Goal: Information Seeking & Learning: Learn about a topic

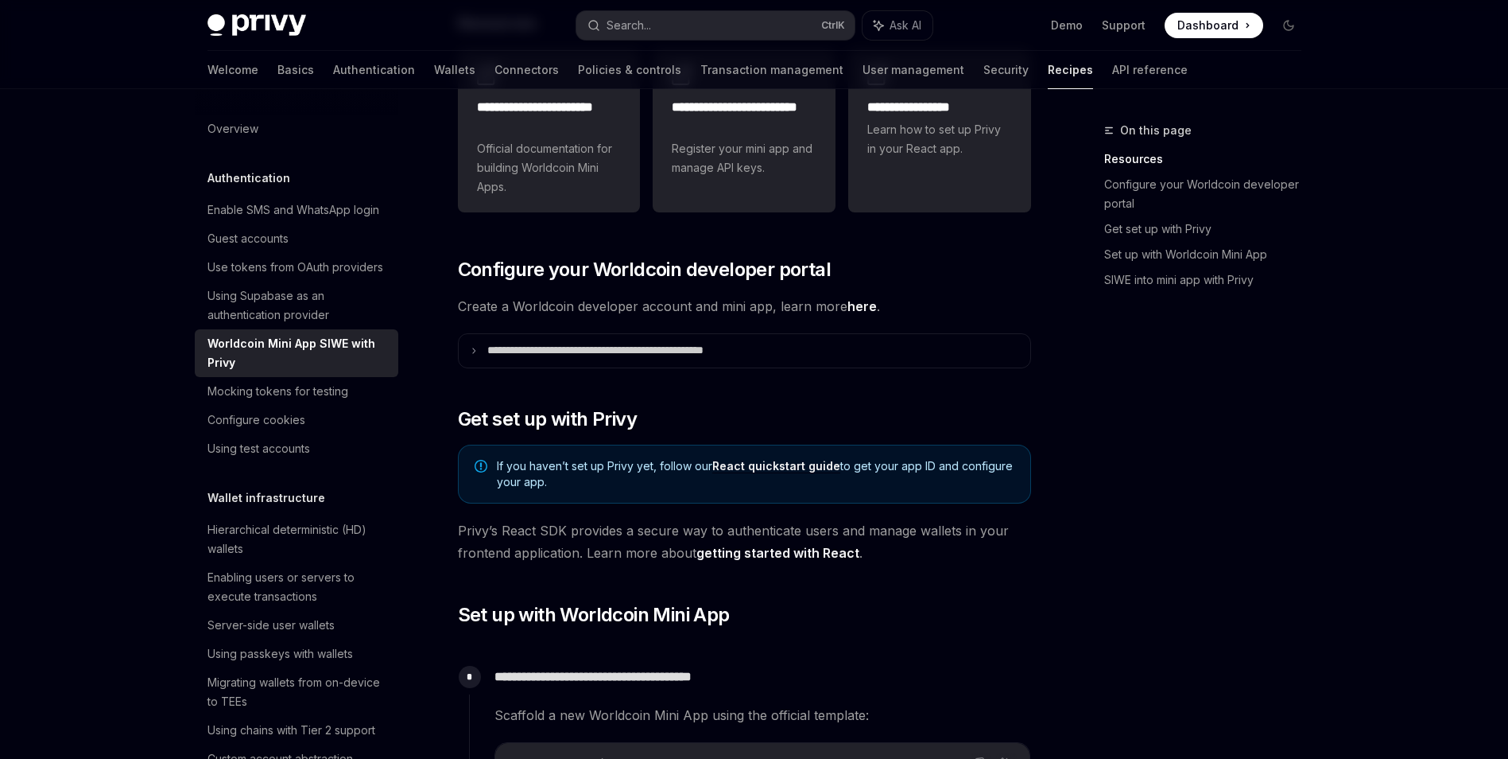
scroll to position [318, 0]
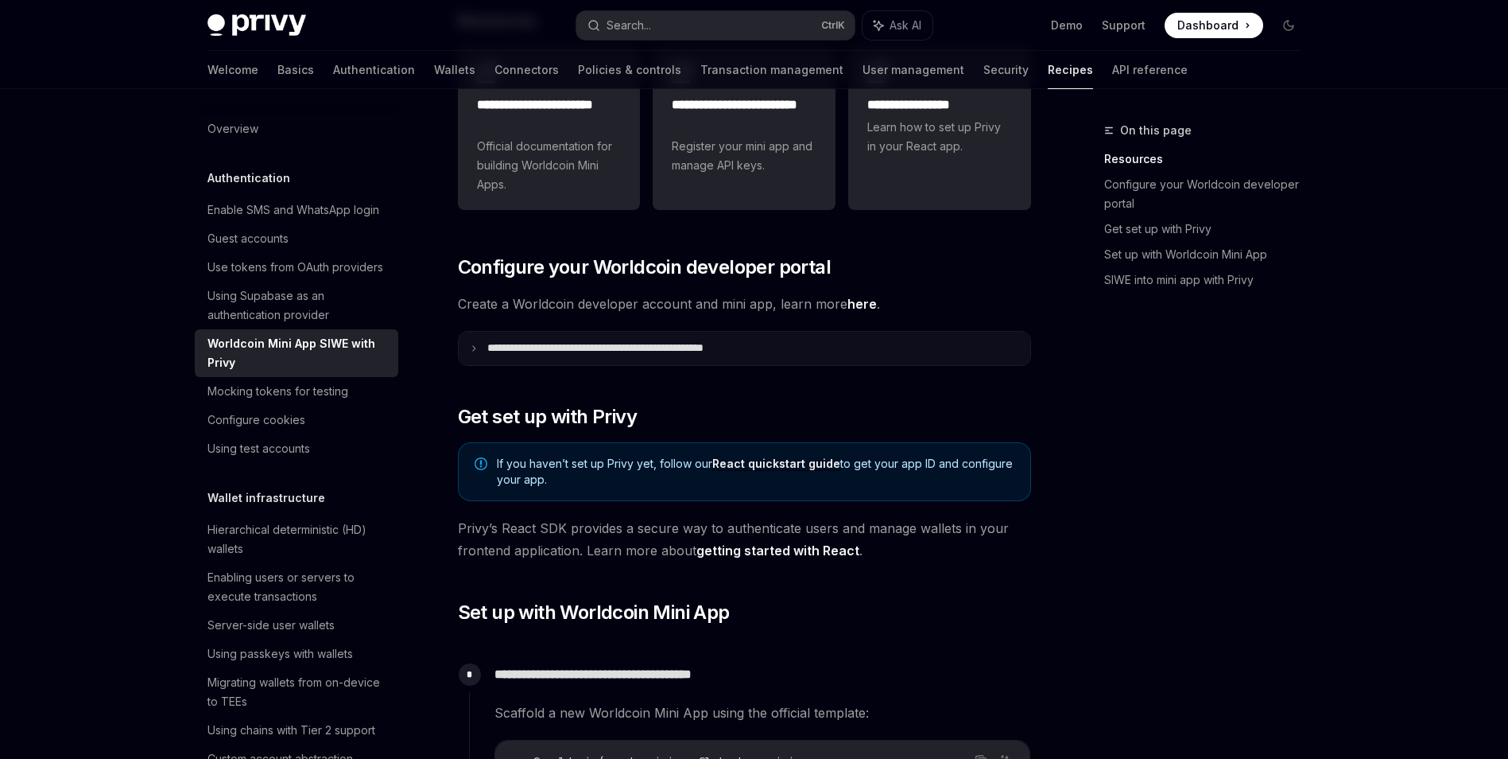
drag, startPoint x: 588, startPoint y: 352, endPoint x: 559, endPoint y: 354, distance: 29.5
click at [559, 354] on p "**********" at bounding box center [639, 348] width 305 height 14
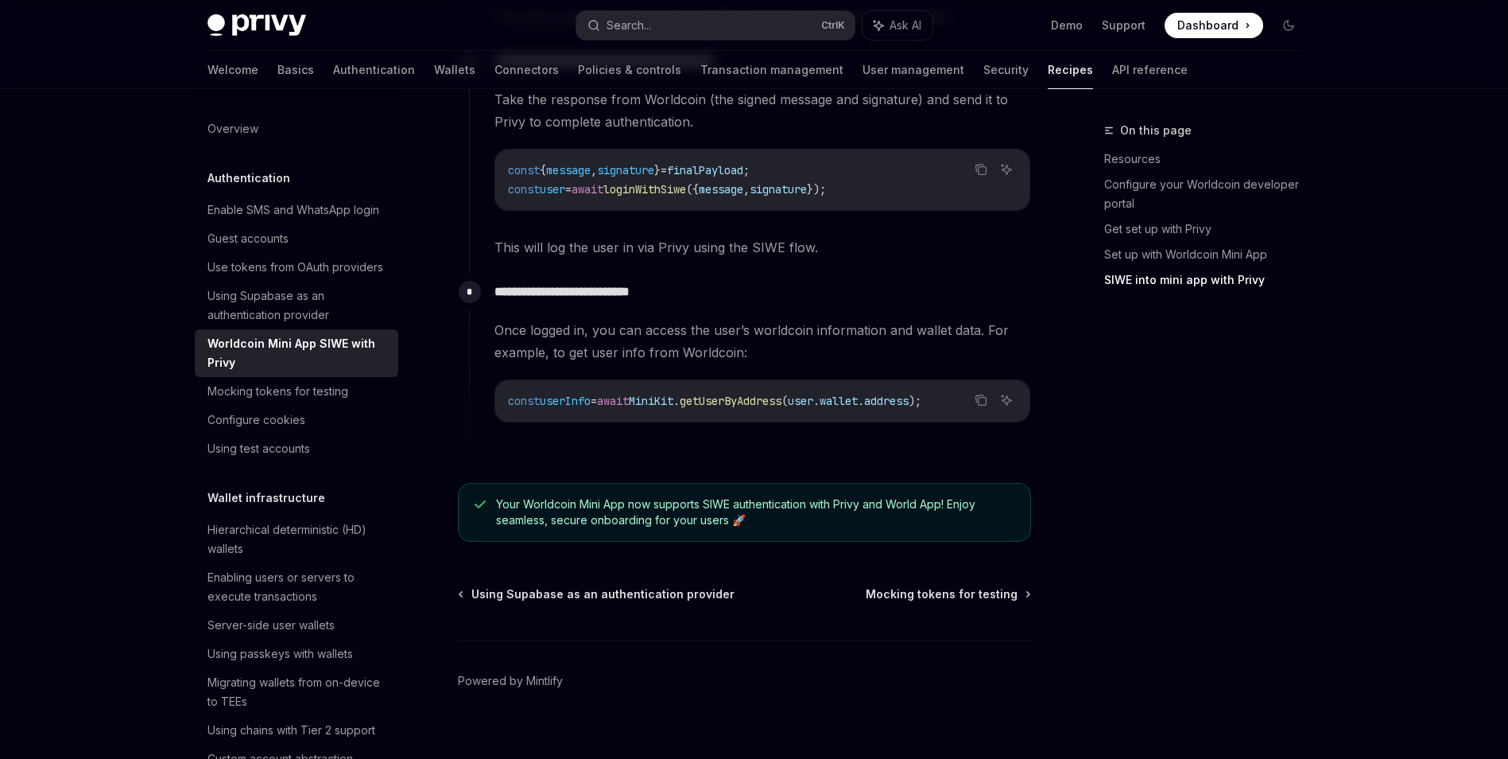
scroll to position [2309, 0]
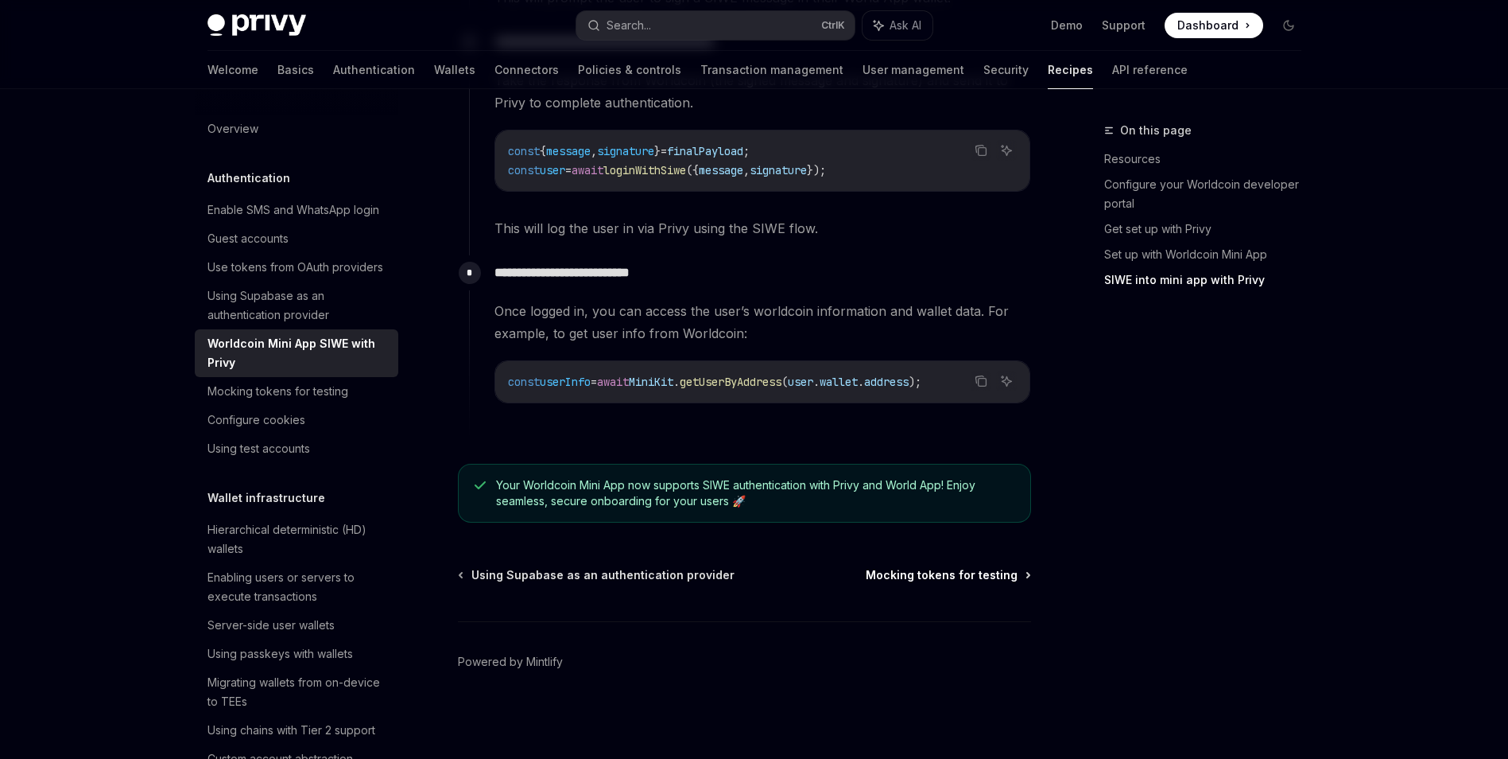
click at [934, 570] on span "Mocking tokens for testing" at bounding box center [942, 575] width 152 height 16
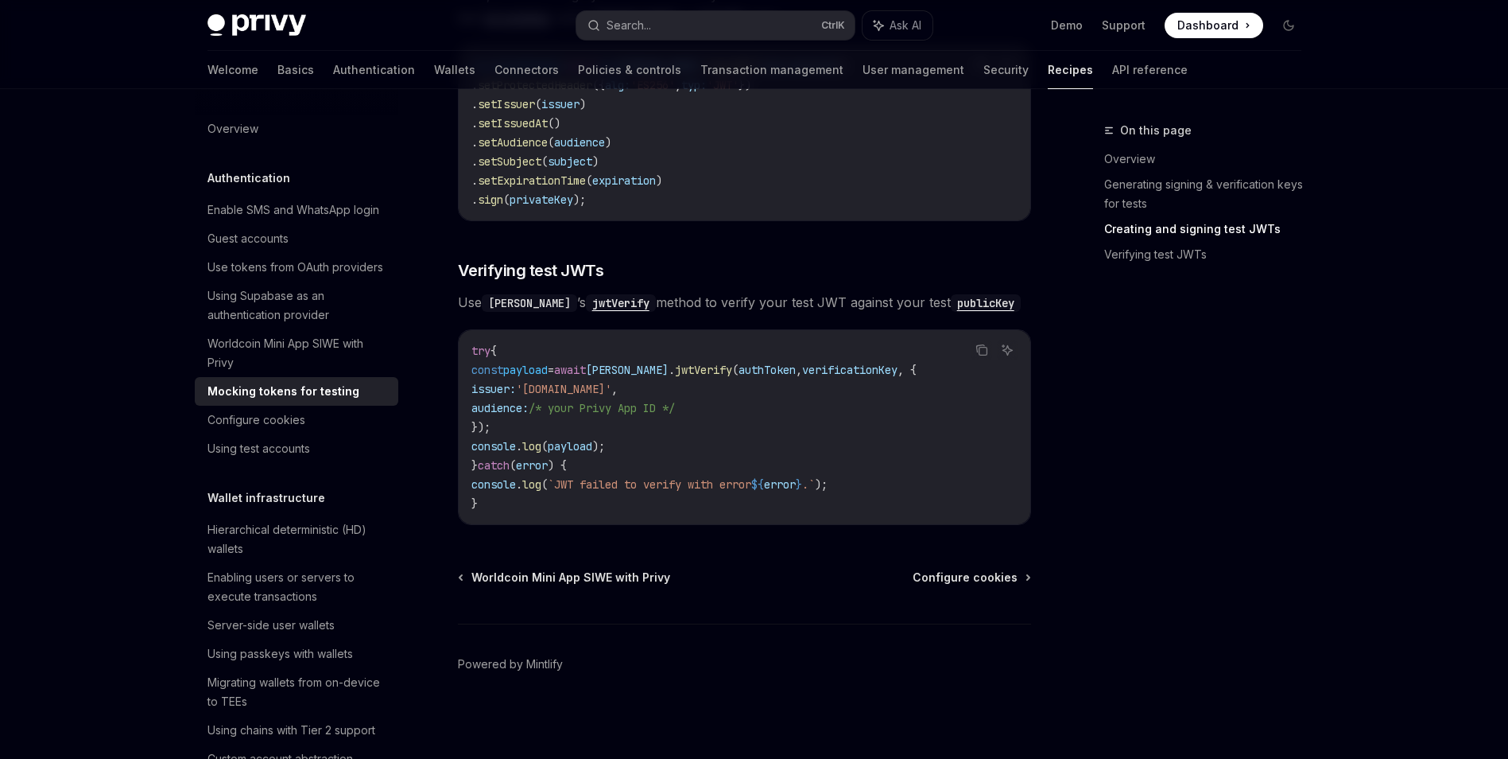
scroll to position [1179, 0]
click at [966, 573] on span "Configure cookies" at bounding box center [965, 575] width 105 height 16
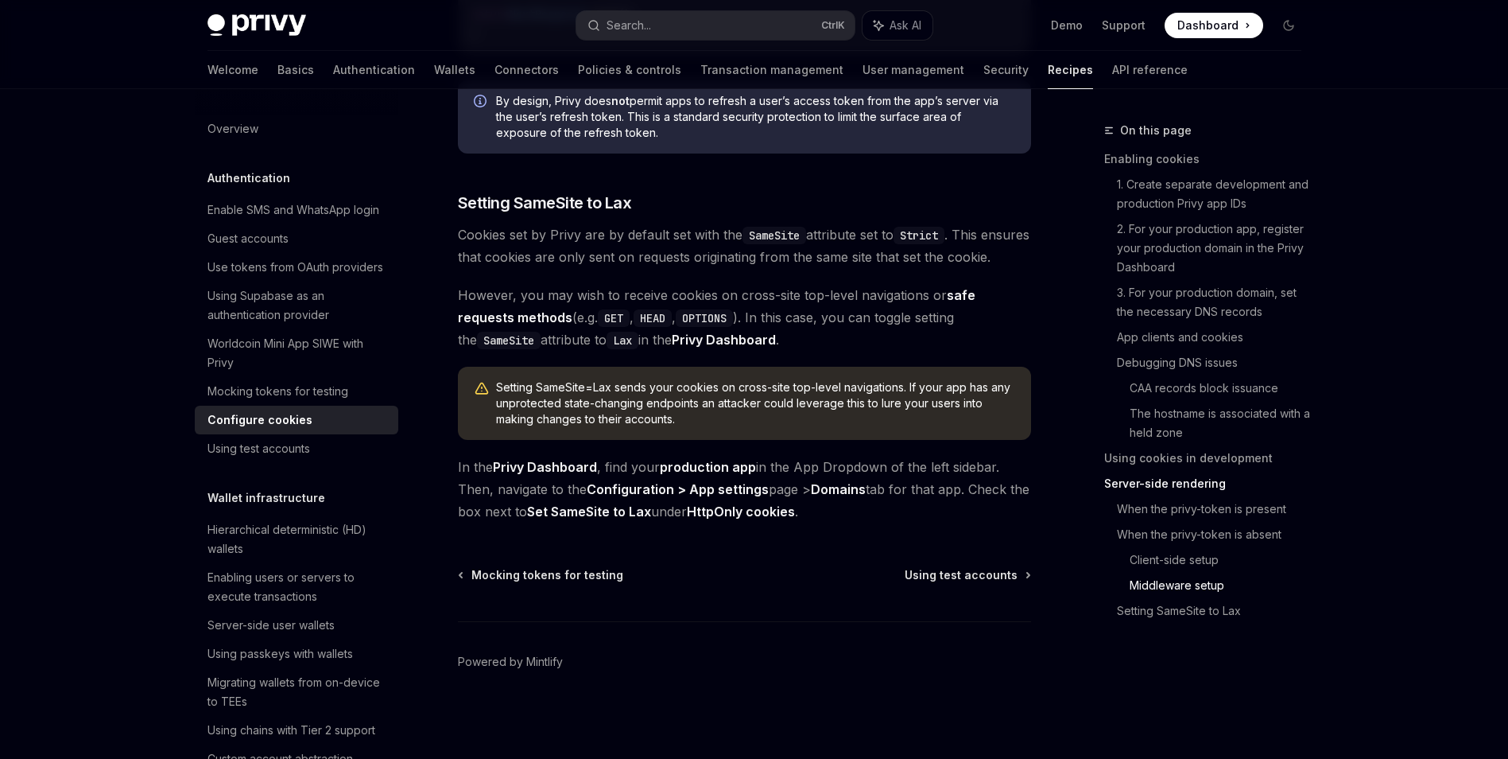
scroll to position [5505, 0]
click at [941, 569] on span "Using test accounts" at bounding box center [961, 575] width 113 height 16
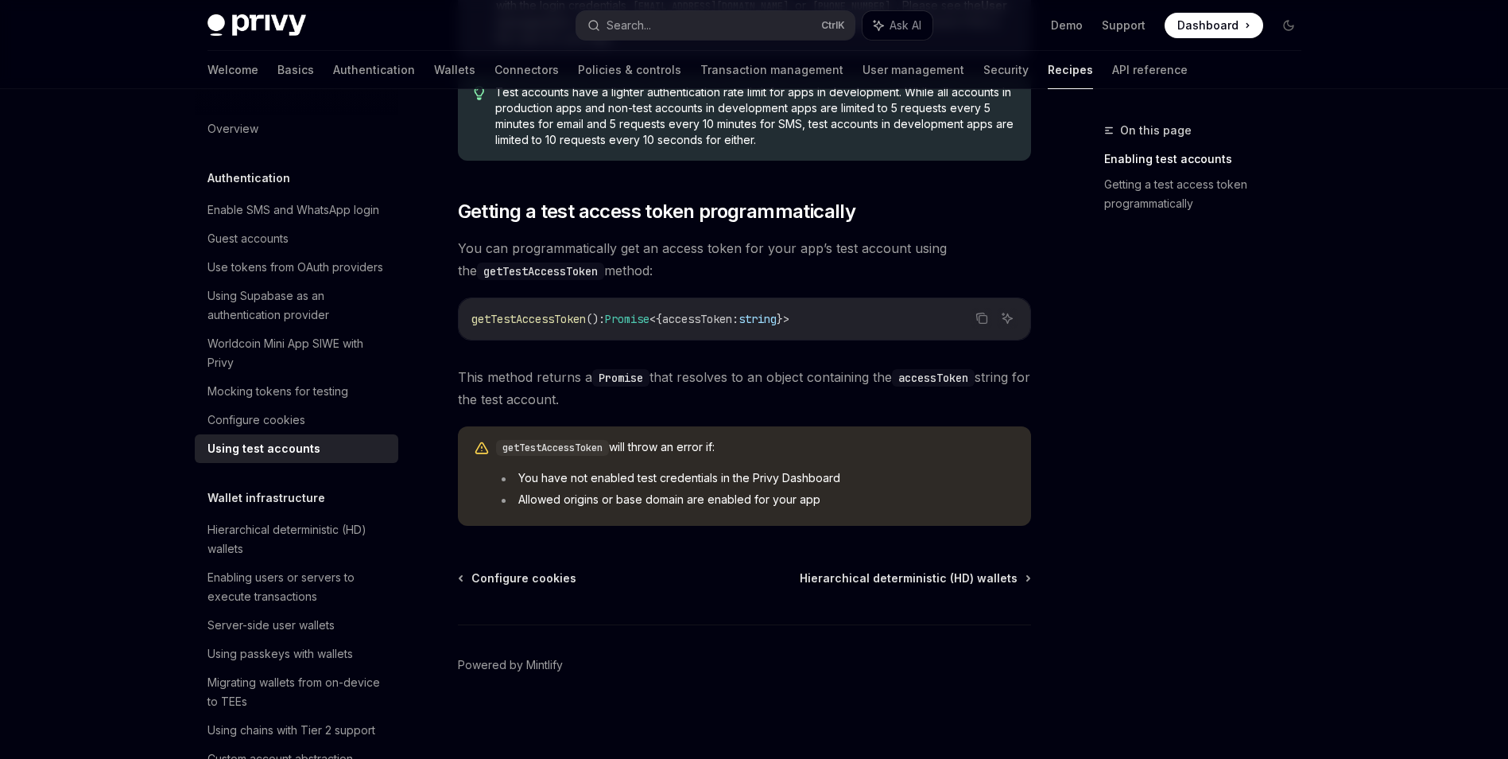
scroll to position [902, 0]
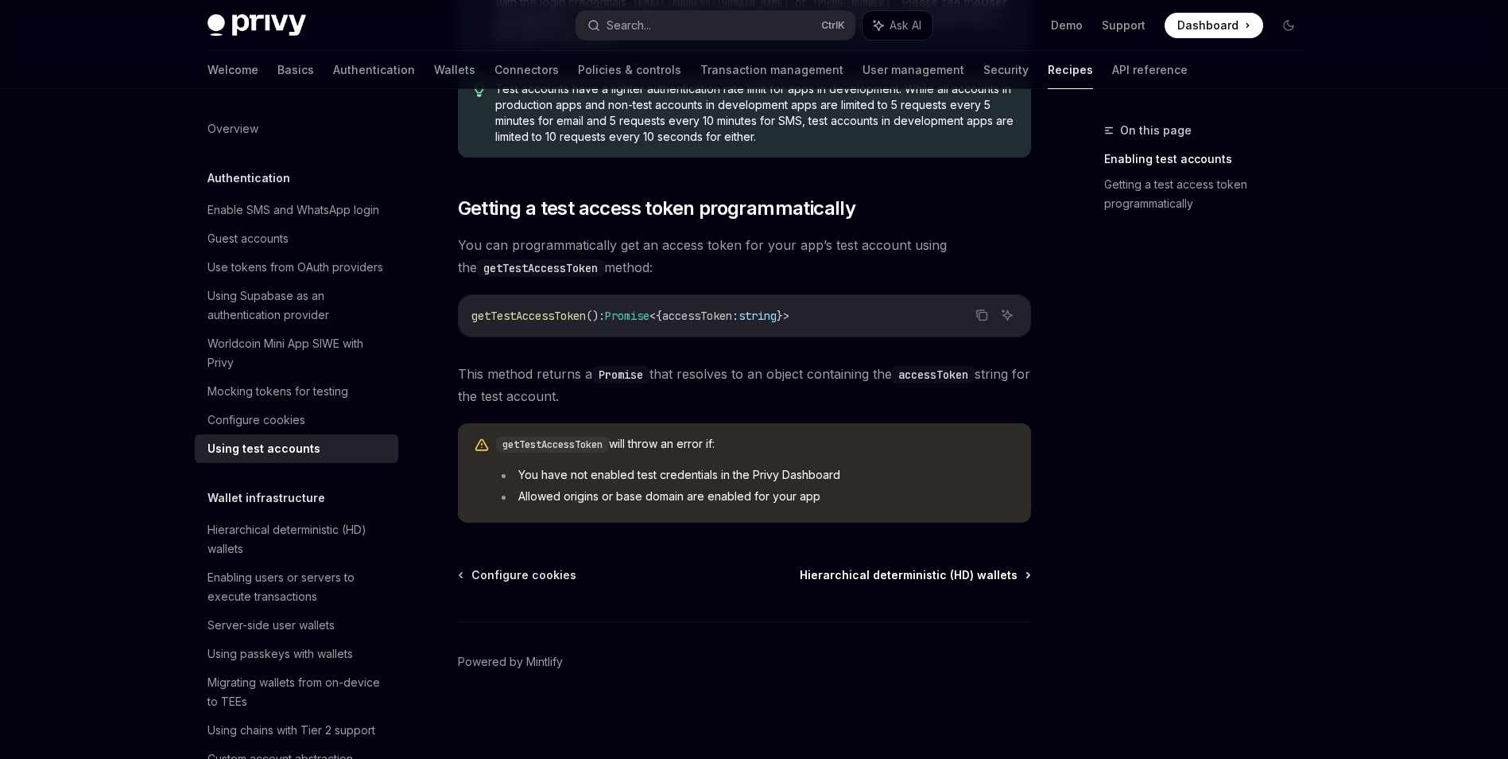
click at [879, 578] on span "Hierarchical deterministic (HD) wallets" at bounding box center [909, 575] width 218 height 16
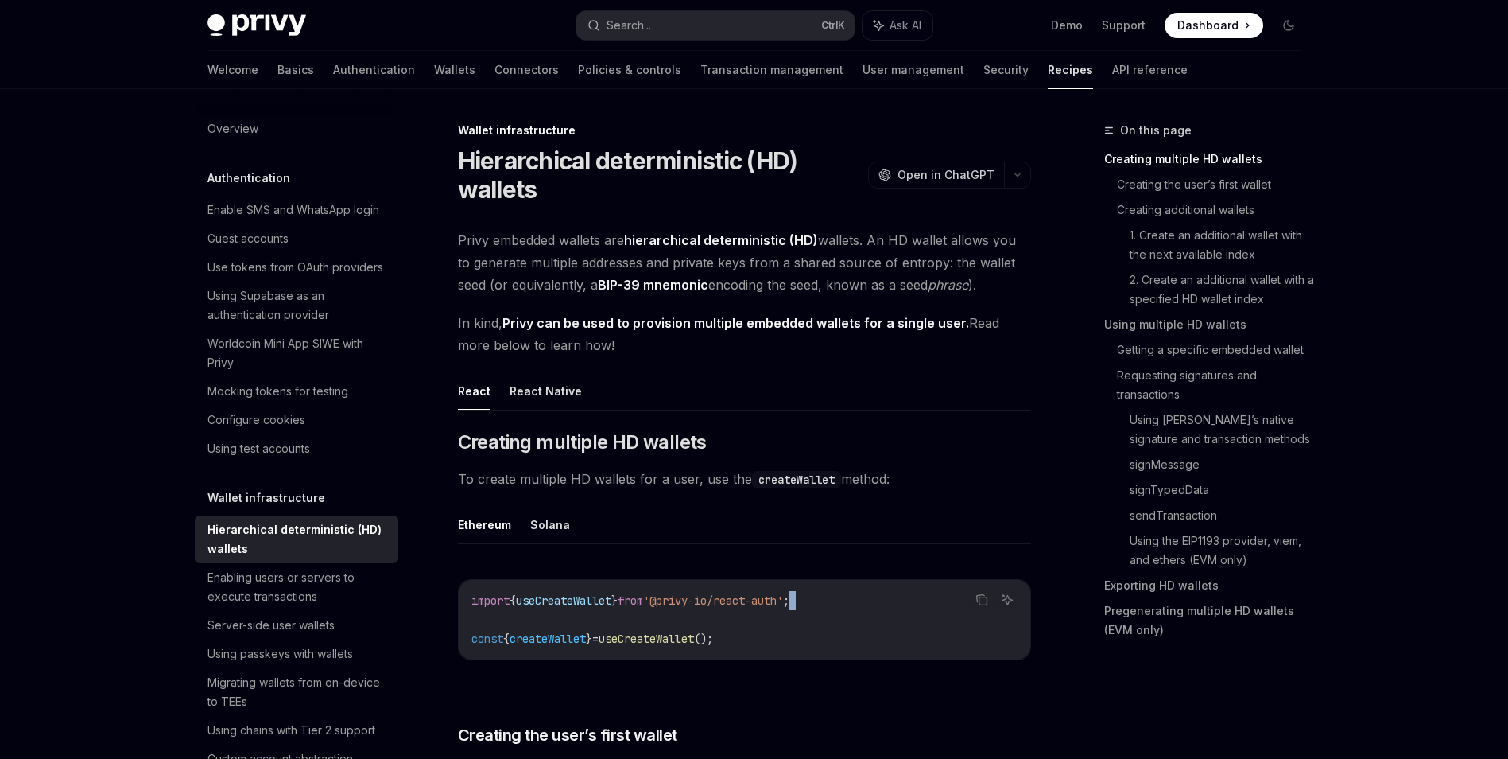
click at [879, 578] on div "Copy Ask AI import { useCreateWallet } from '@privy-io/react-auth' ; const { cr…" at bounding box center [744, 624] width 573 height 122
click at [534, 400] on button "React Native" at bounding box center [546, 390] width 72 height 37
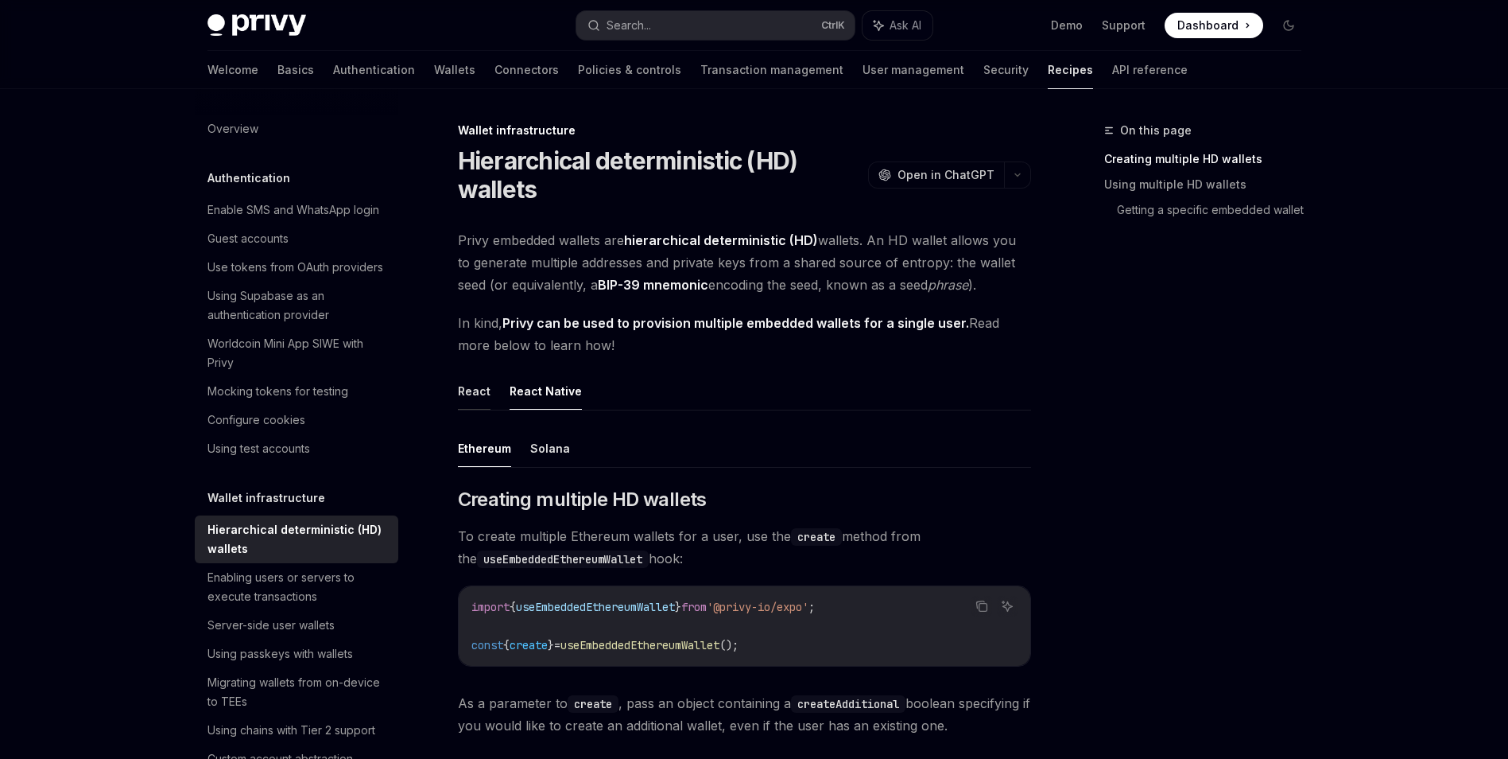
click at [463, 396] on button "React" at bounding box center [474, 390] width 33 height 37
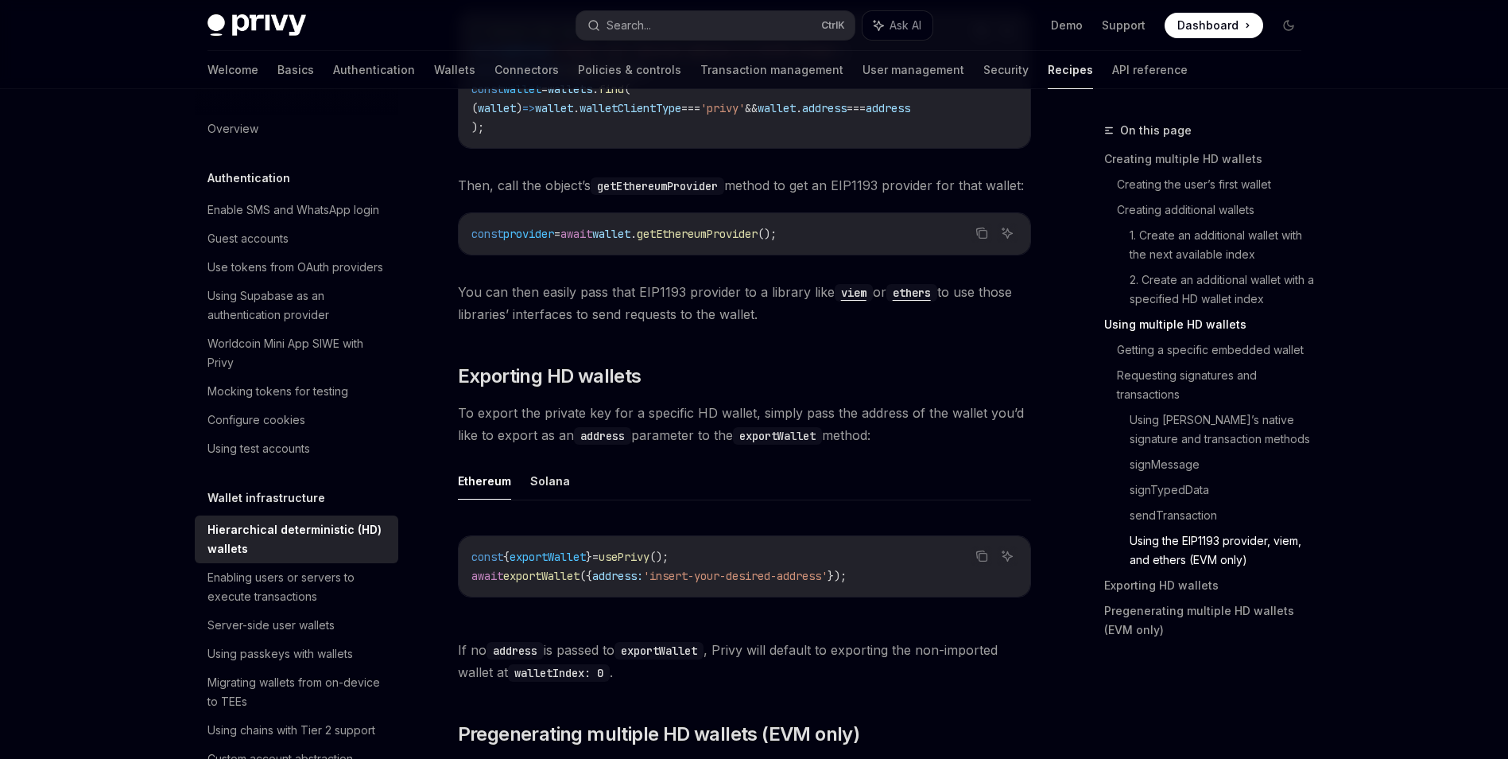
scroll to position [3690, 0]
click at [542, 498] on button "Solana" at bounding box center [550, 478] width 40 height 37
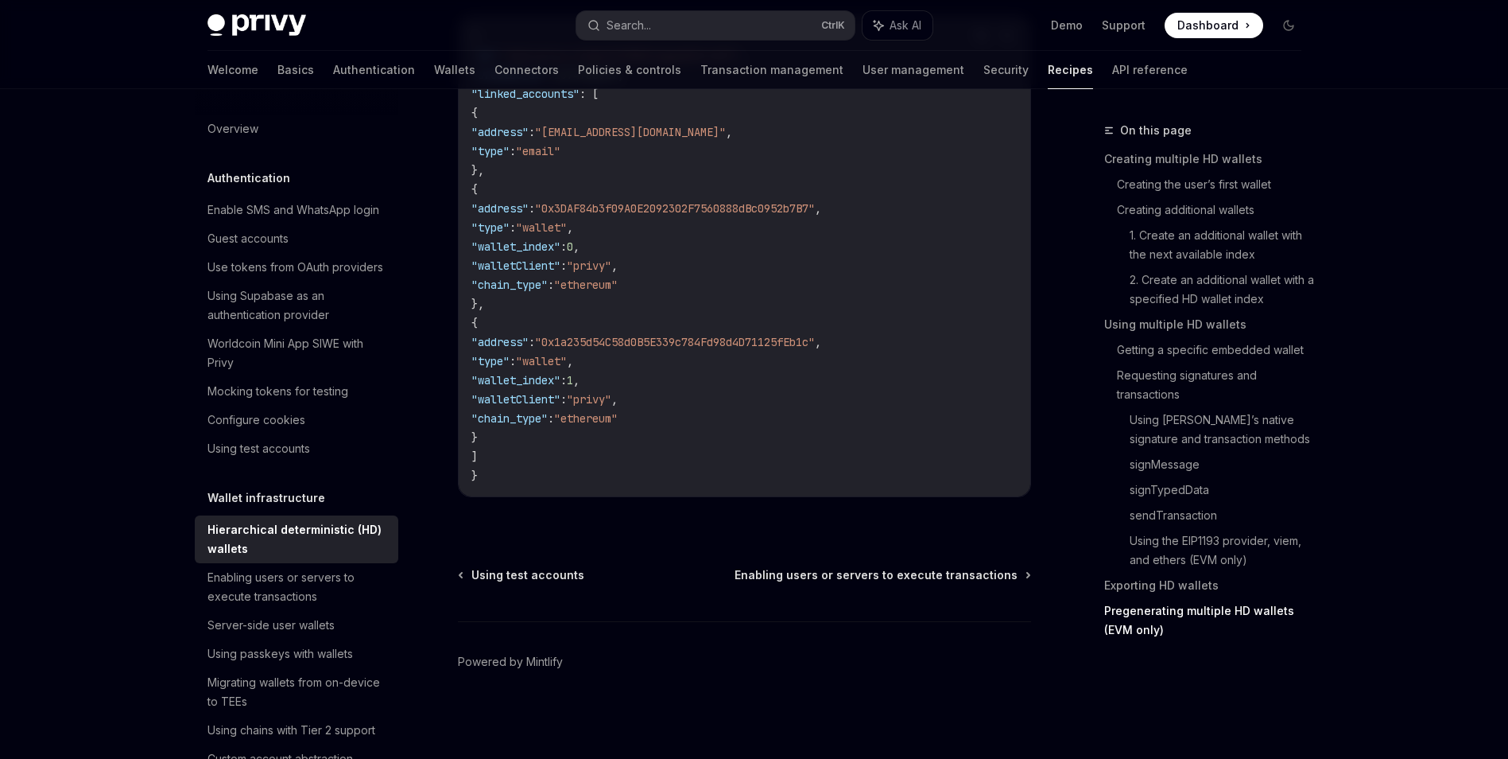
scroll to position [5099, 0]
click at [867, 569] on span "Enabling users or servers to execute transactions" at bounding box center [876, 575] width 283 height 16
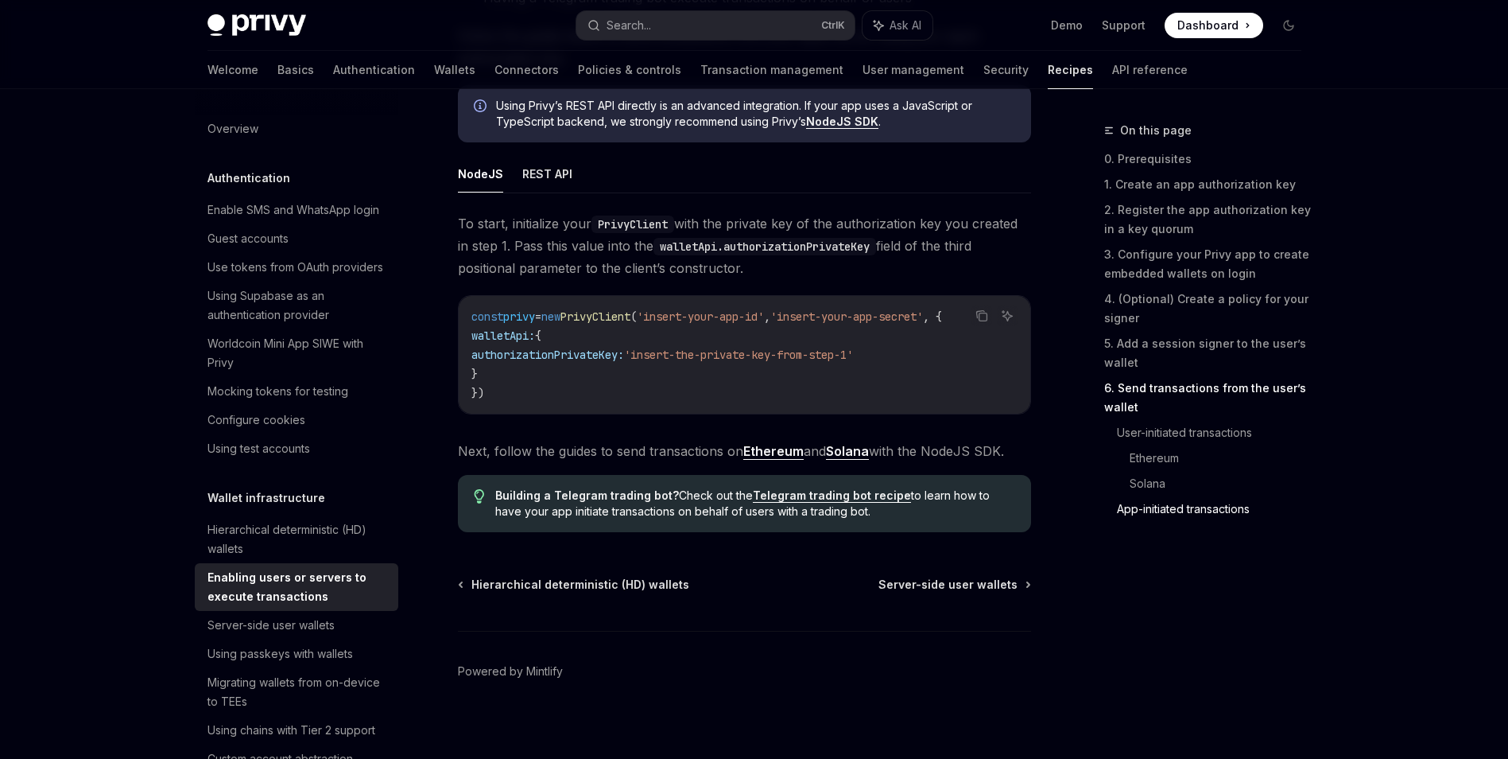
scroll to position [4095, 0]
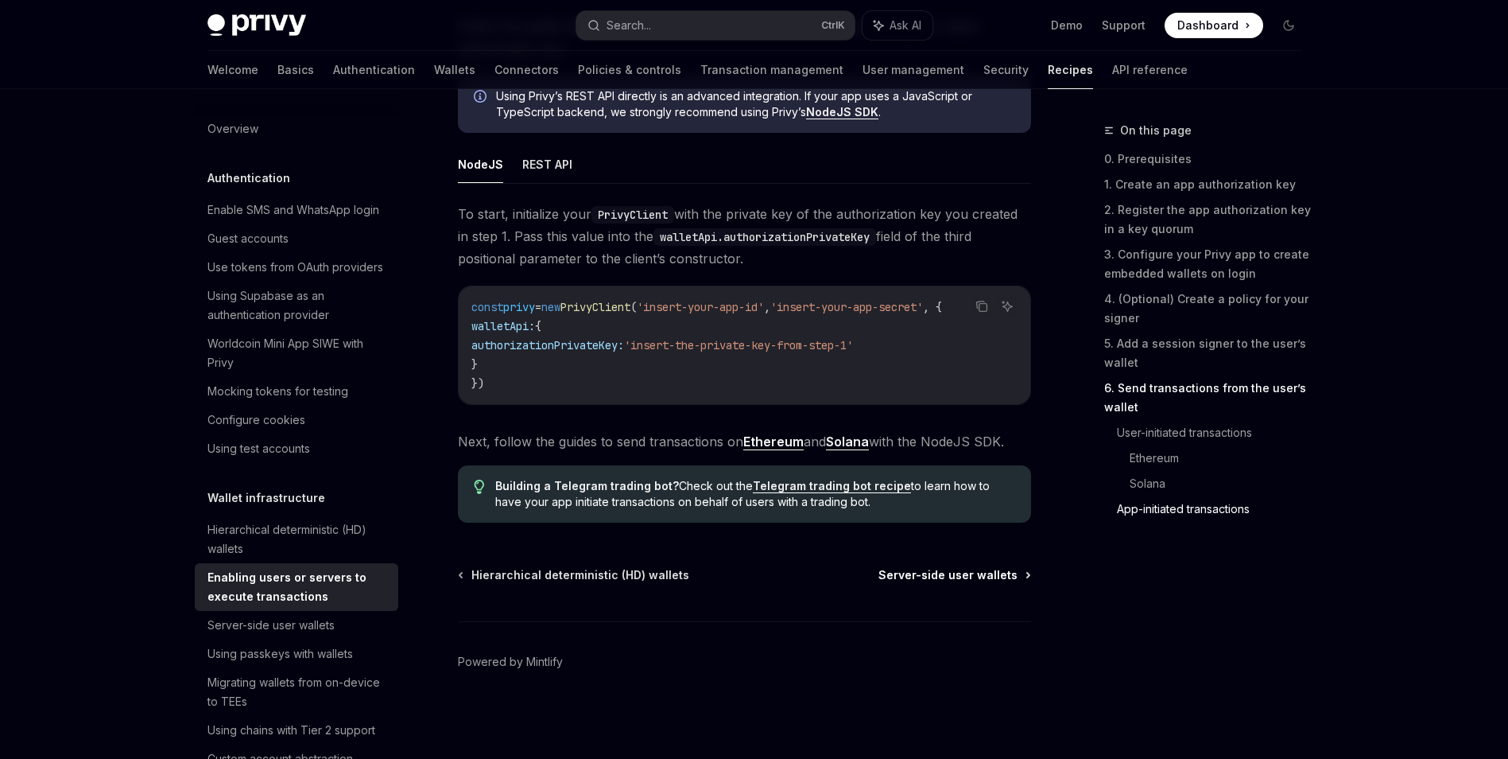
click at [954, 567] on span "Server-side user wallets" at bounding box center [948, 575] width 139 height 16
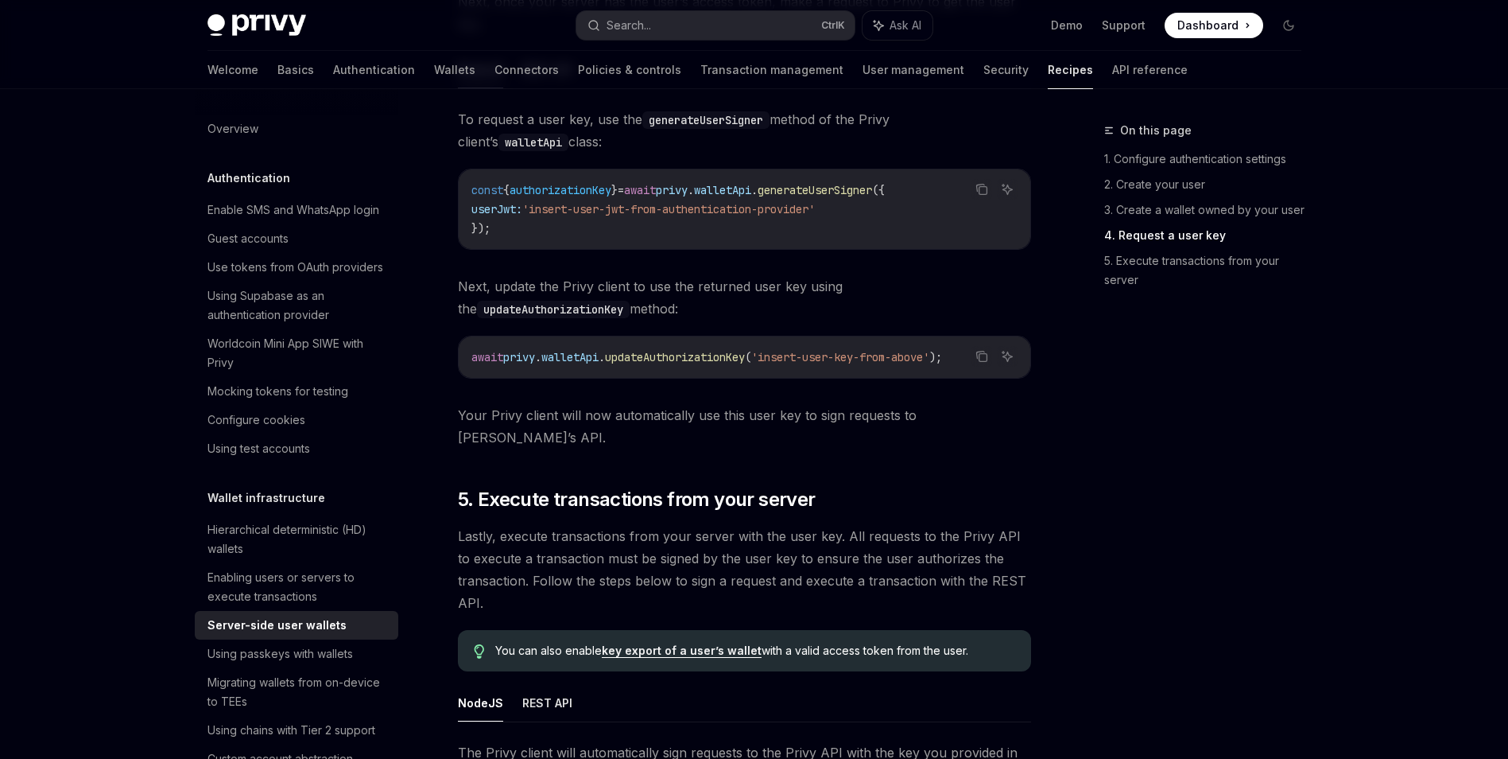
scroll to position [2938, 0]
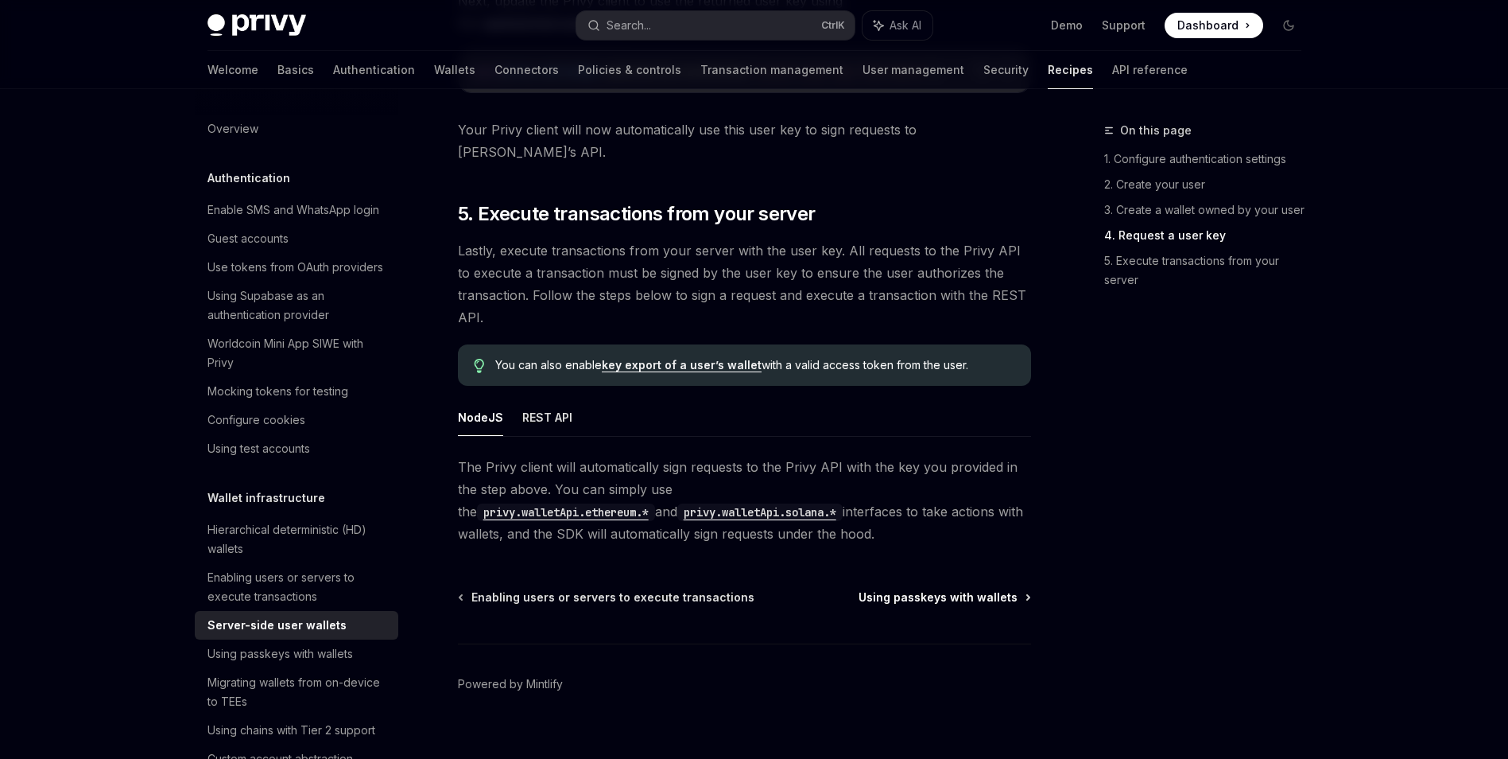
click at [946, 589] on span "Using passkeys with wallets" at bounding box center [938, 597] width 159 height 16
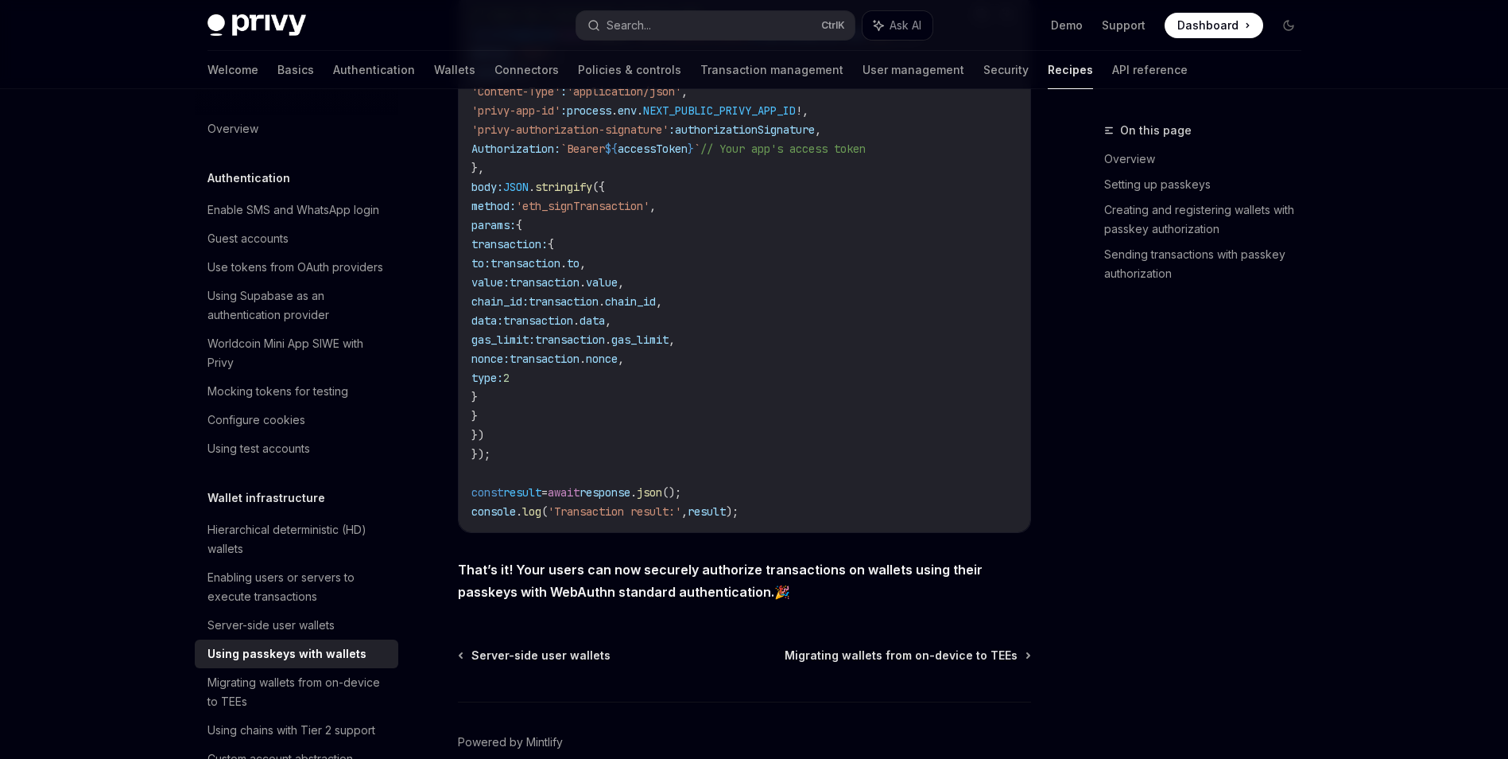
scroll to position [3061, 0]
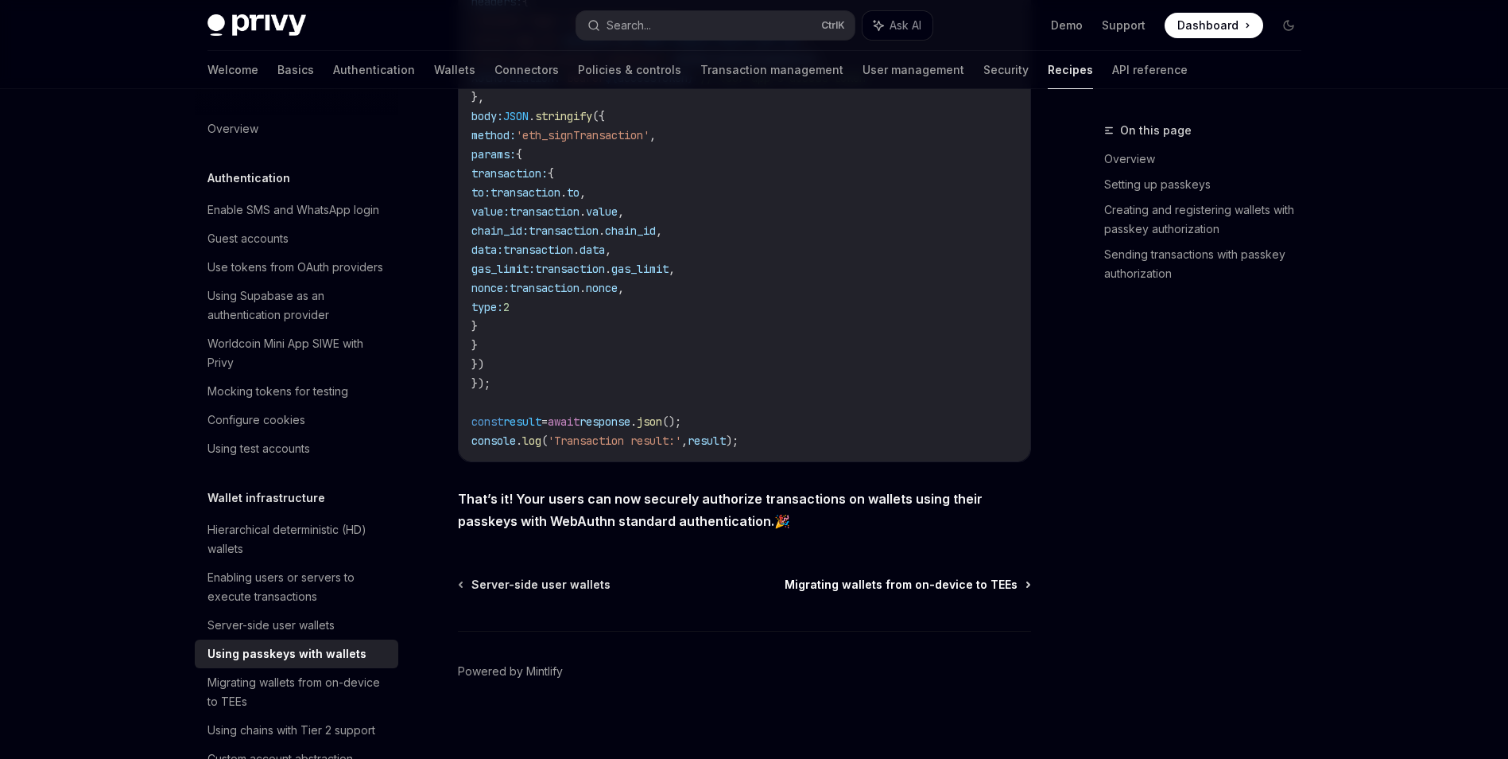
click at [939, 576] on span "Migrating wallets from on-device to TEEs" at bounding box center [901, 584] width 233 height 16
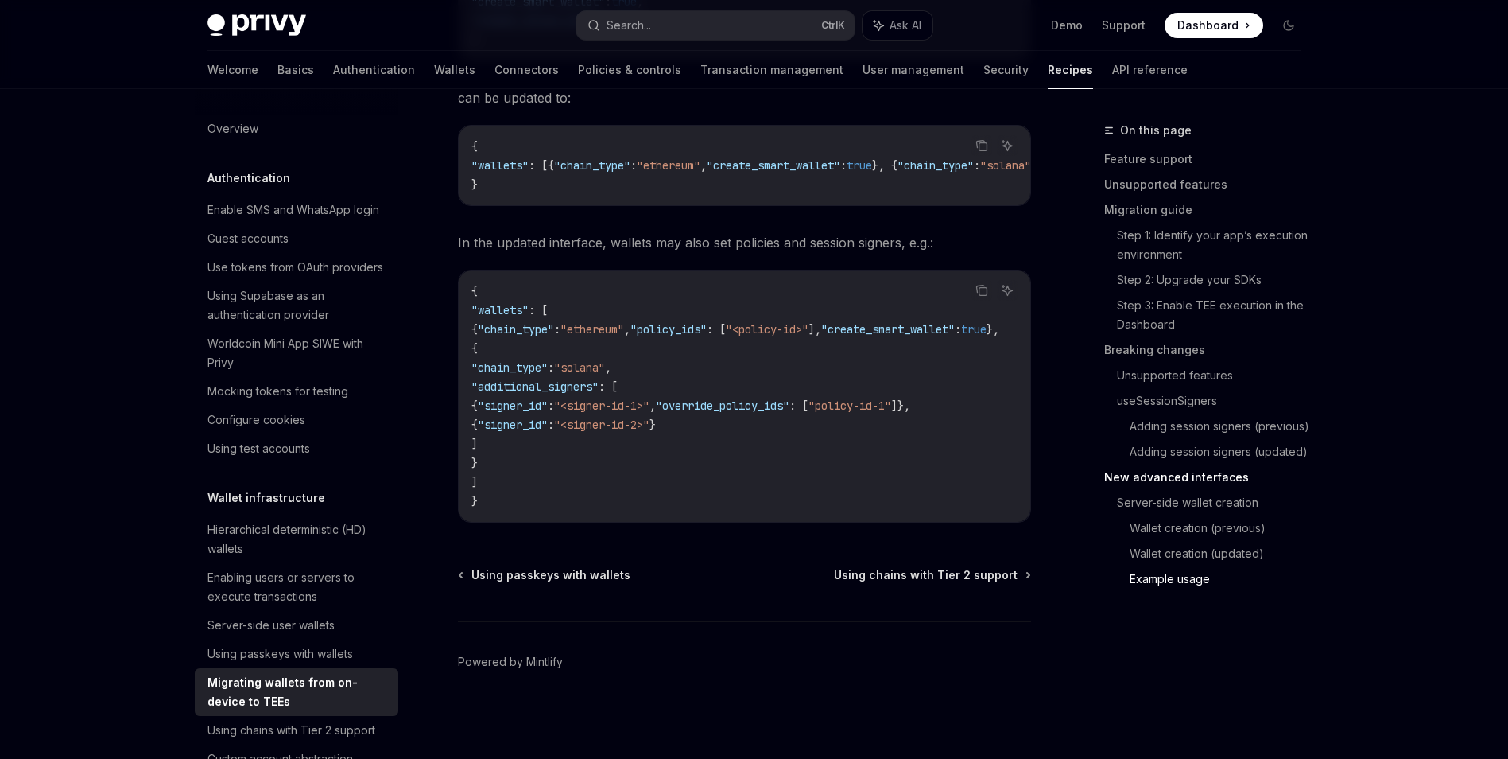
scroll to position [5413, 0]
click at [936, 567] on span "Using chains with Tier 2 support" at bounding box center [926, 575] width 184 height 16
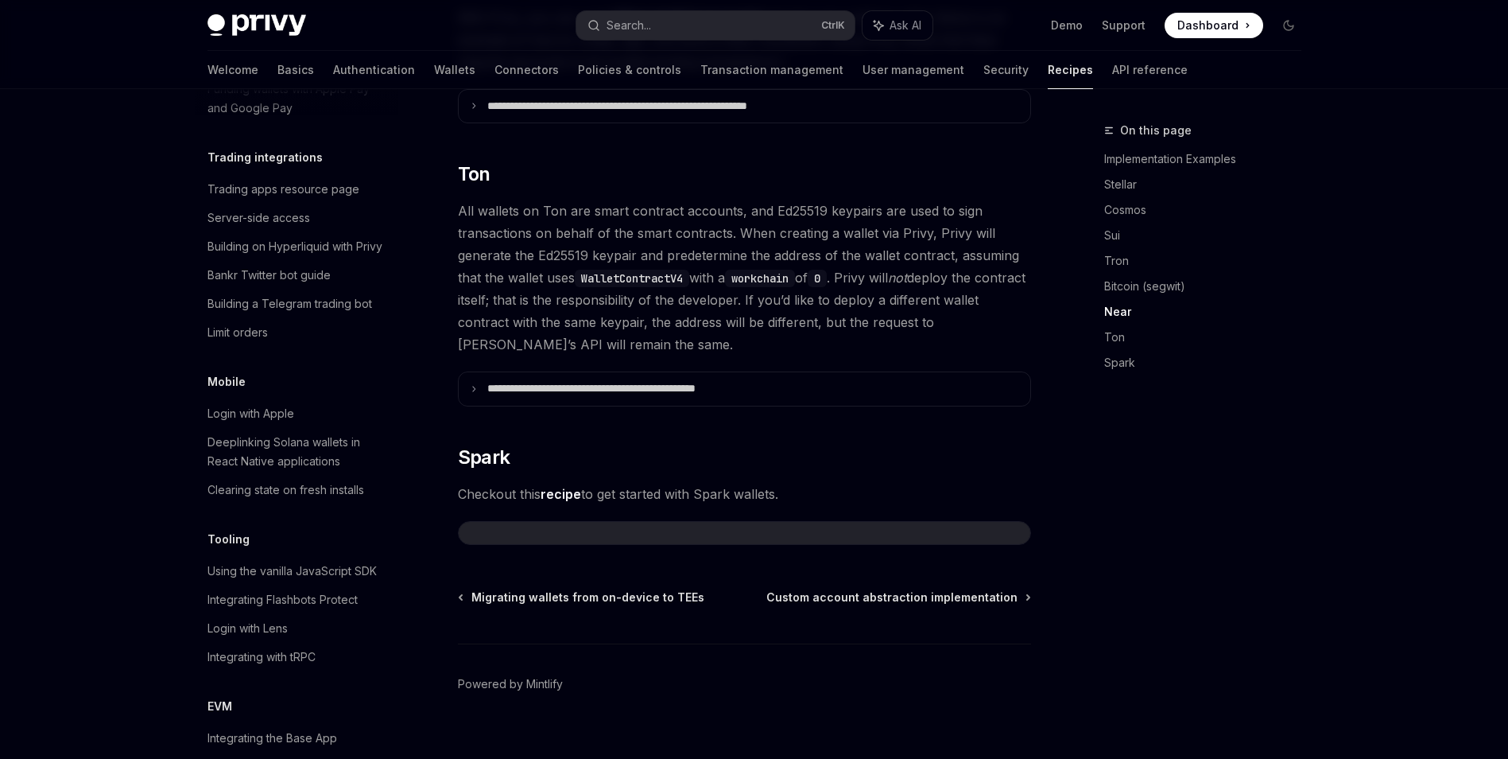
scroll to position [1598, 0]
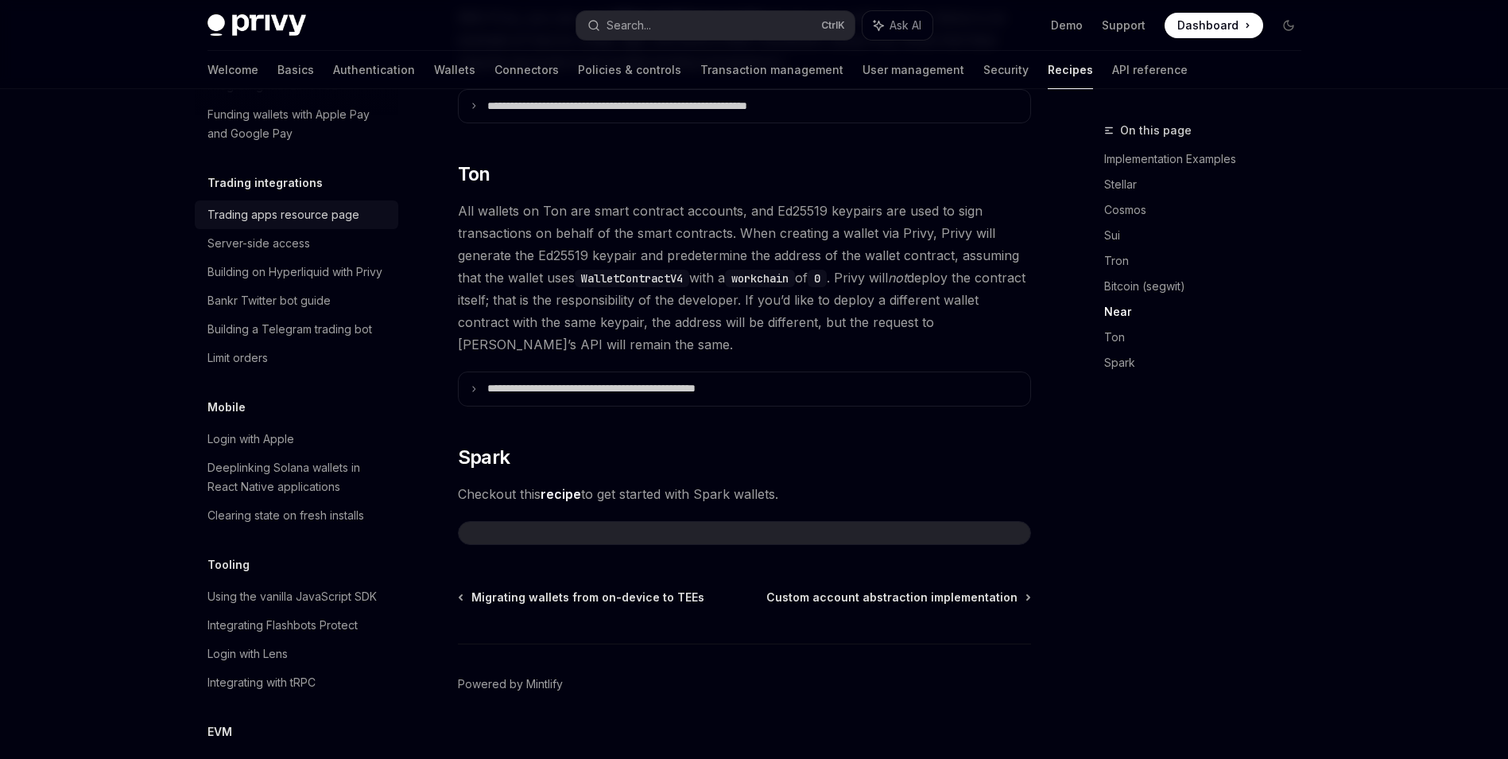
click at [250, 224] on div "Trading apps resource page" at bounding box center [284, 214] width 152 height 19
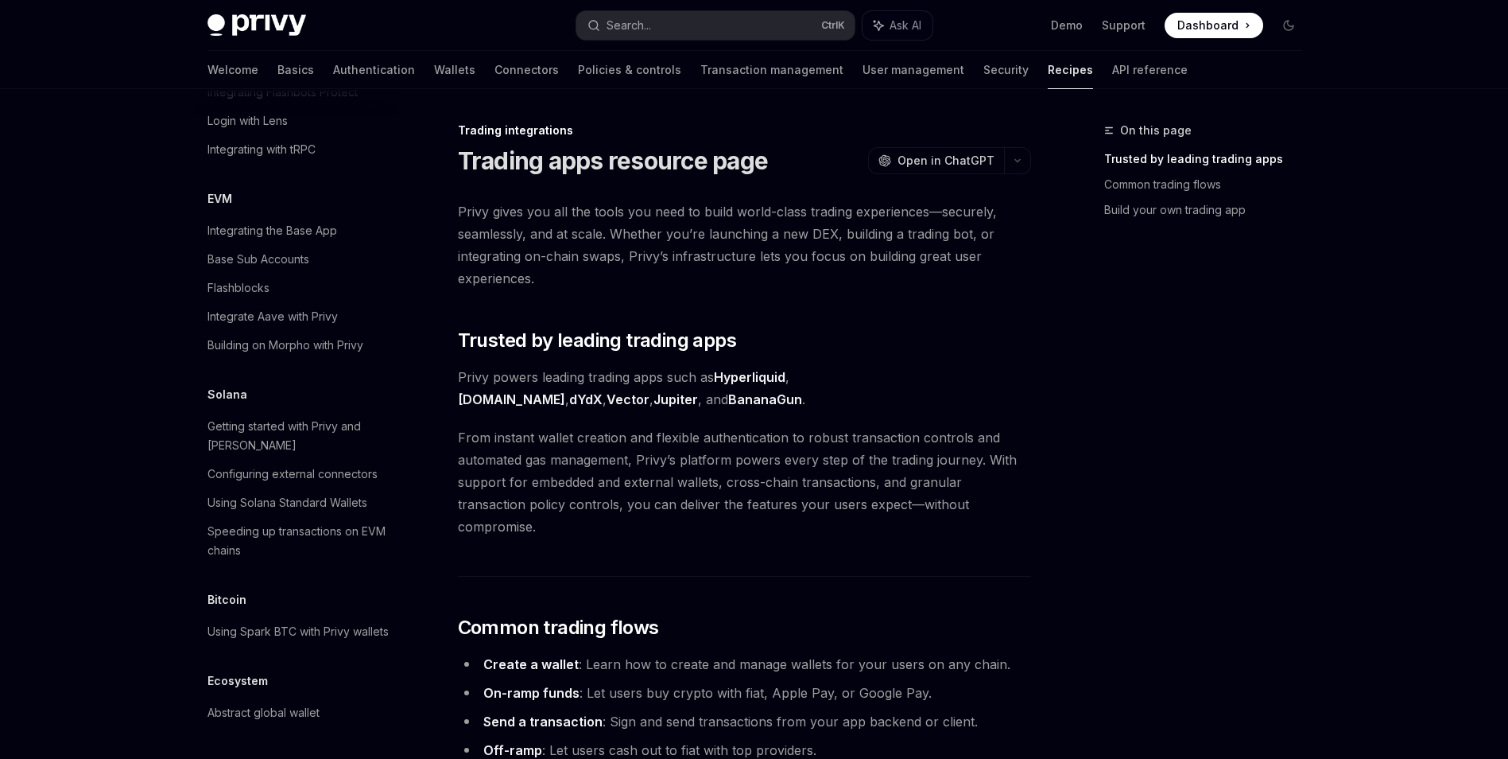
scroll to position [2184, 0]
click at [778, 479] on span "From instant wallet creation and flexible authentication to robust transaction …" at bounding box center [744, 481] width 573 height 111
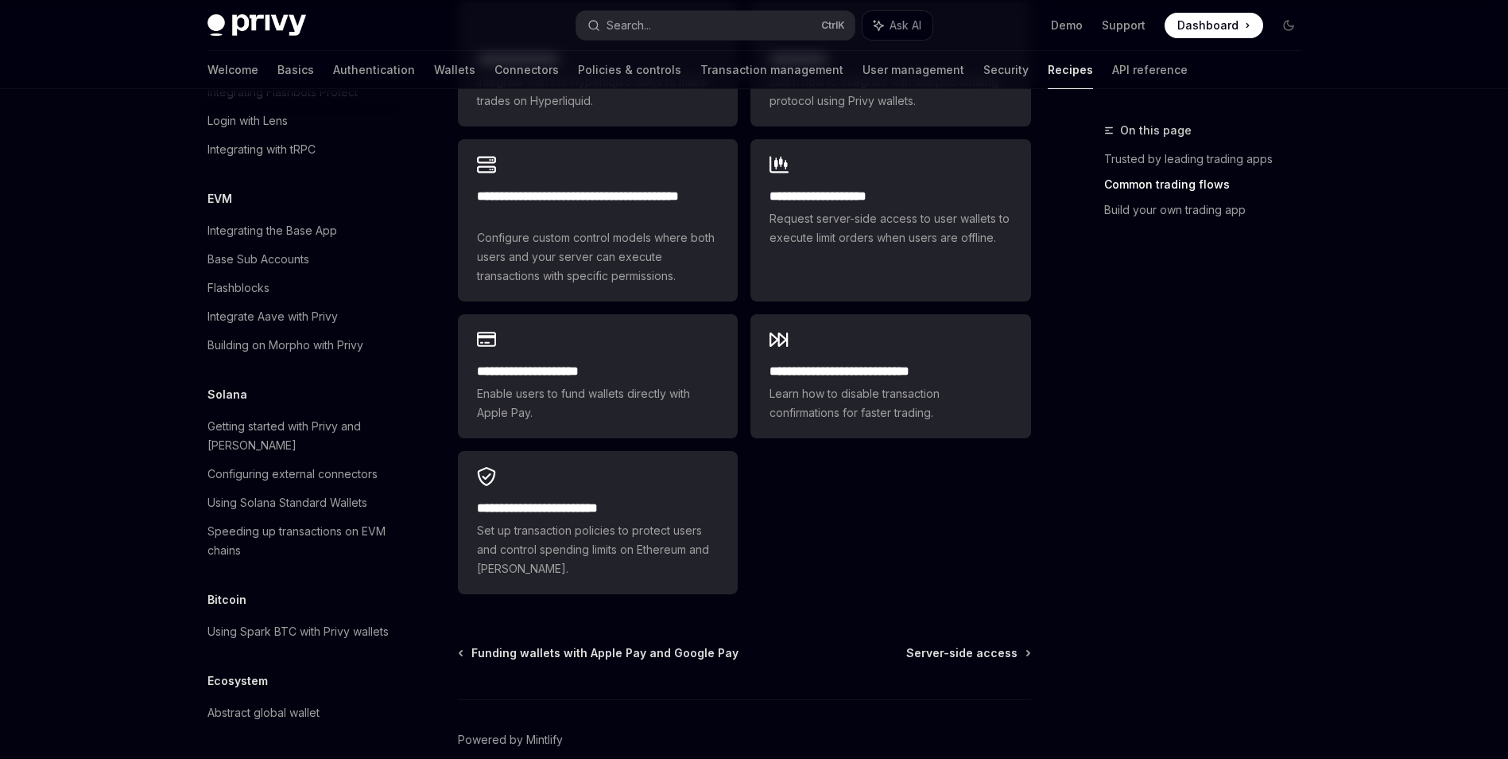
scroll to position [1216, 0]
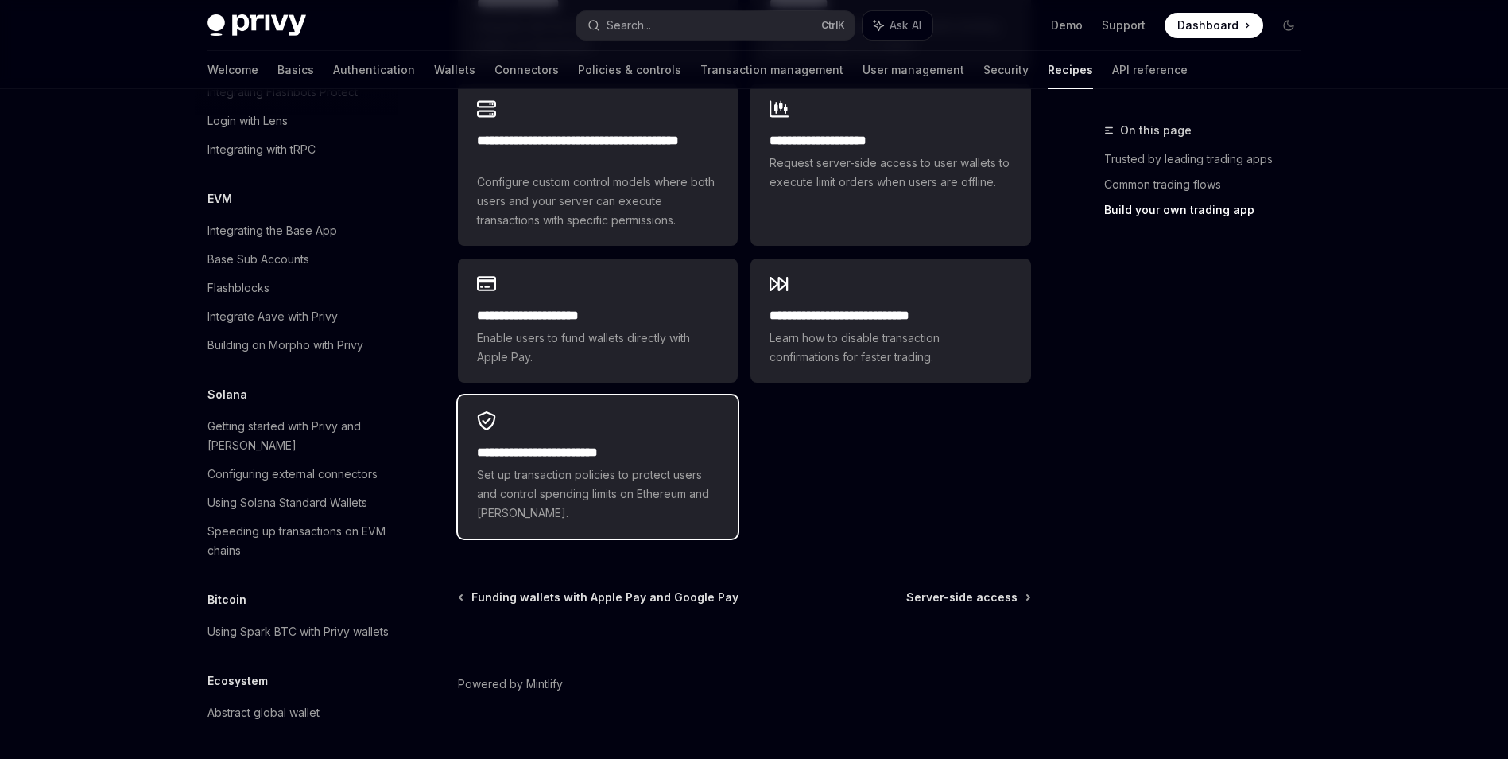
click at [634, 465] on span "Set up transaction policies to protect users and control spending limits on Eth…" at bounding box center [598, 493] width 242 height 57
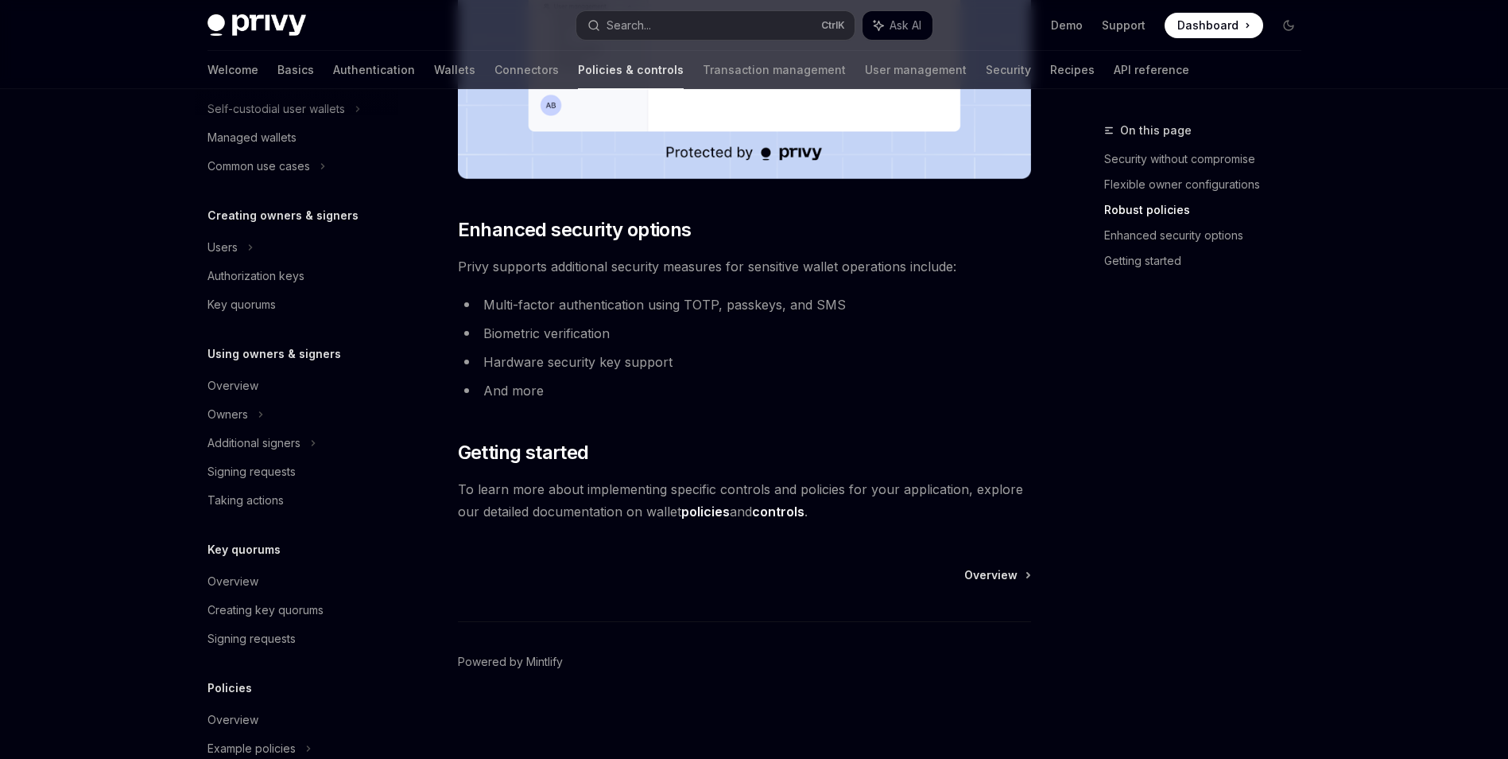
scroll to position [361, 0]
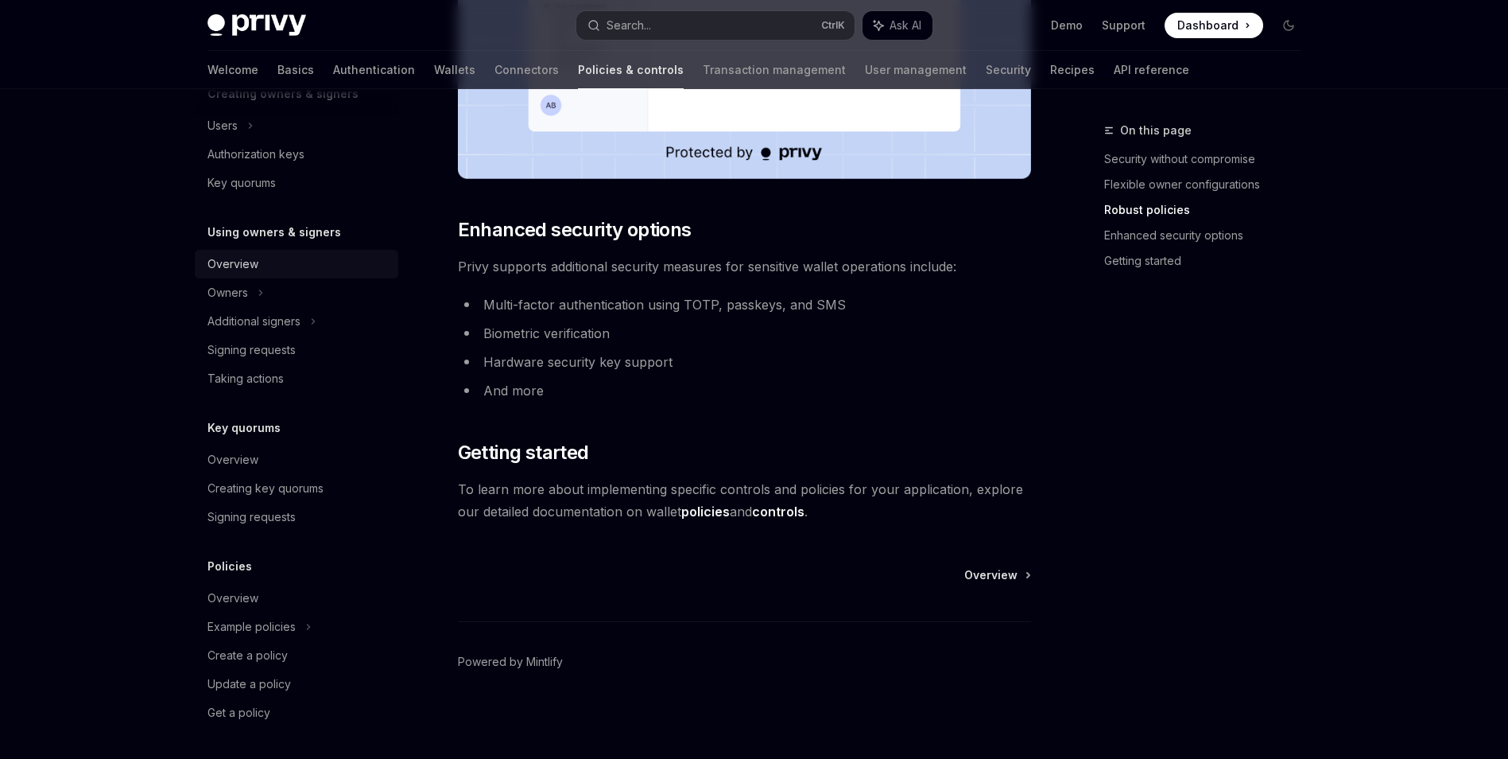
click at [233, 260] on div "Overview" at bounding box center [233, 263] width 51 height 19
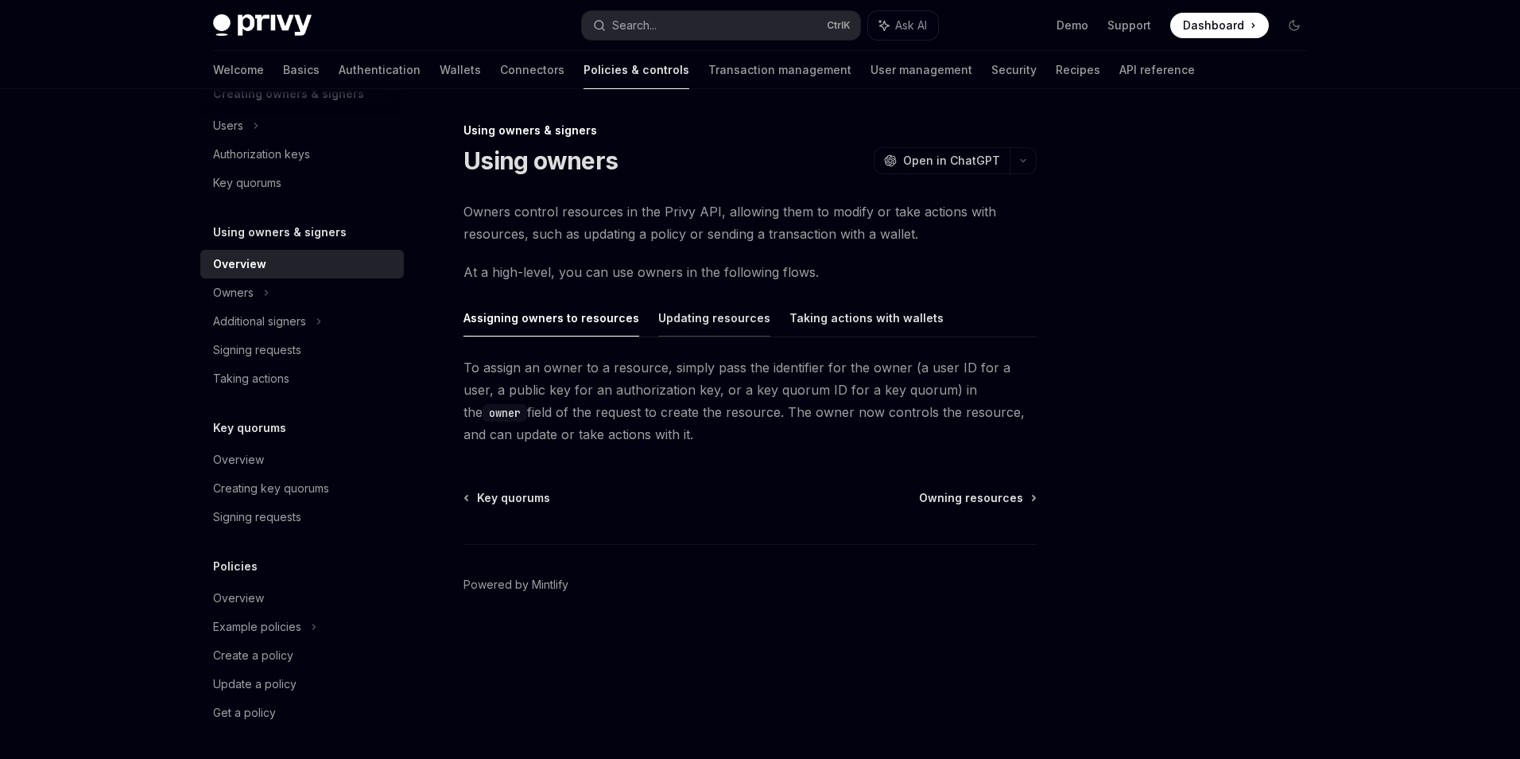
click at [693, 314] on button "Updating resources" at bounding box center [714, 317] width 112 height 37
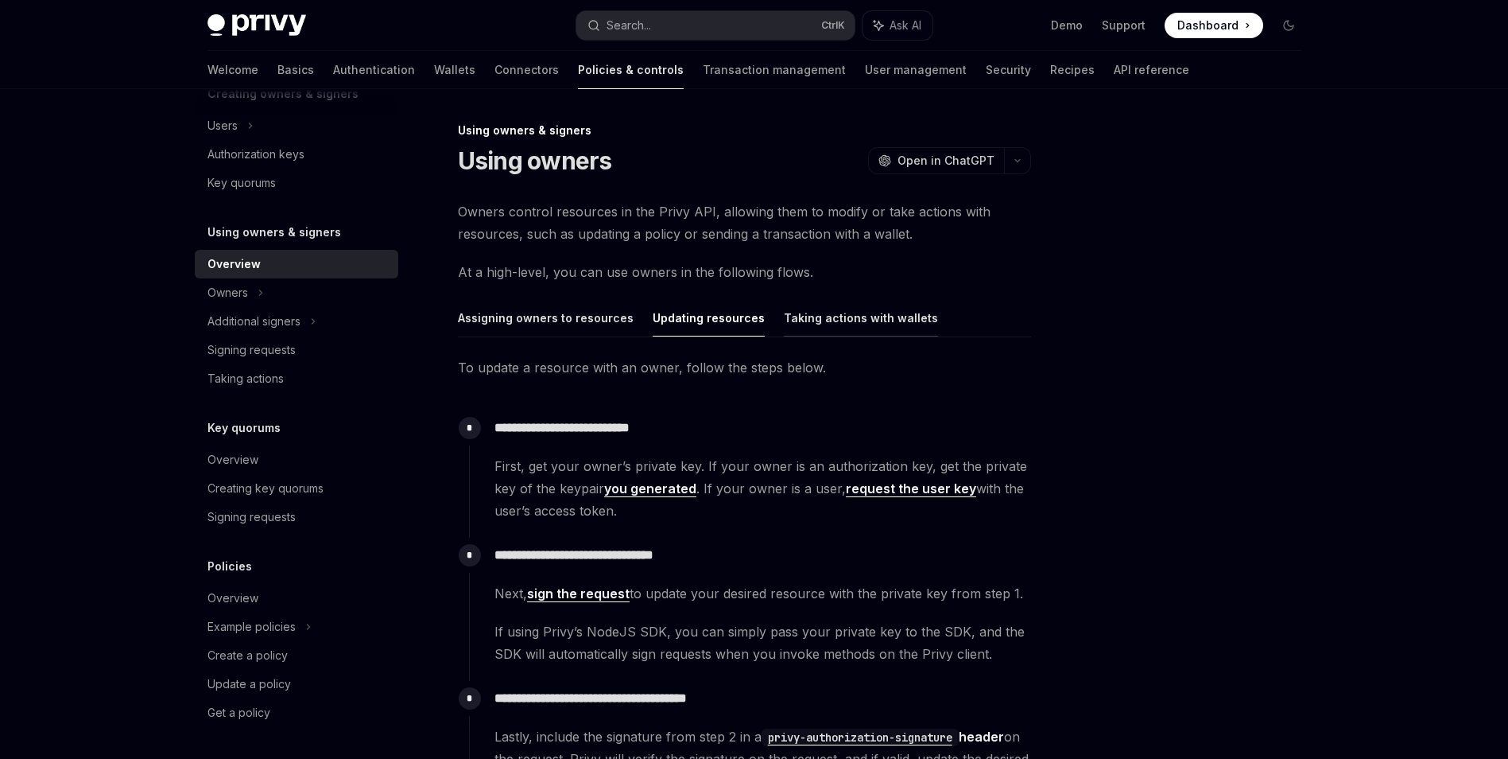
click at [838, 320] on button "Taking actions with wallets" at bounding box center [861, 317] width 154 height 37
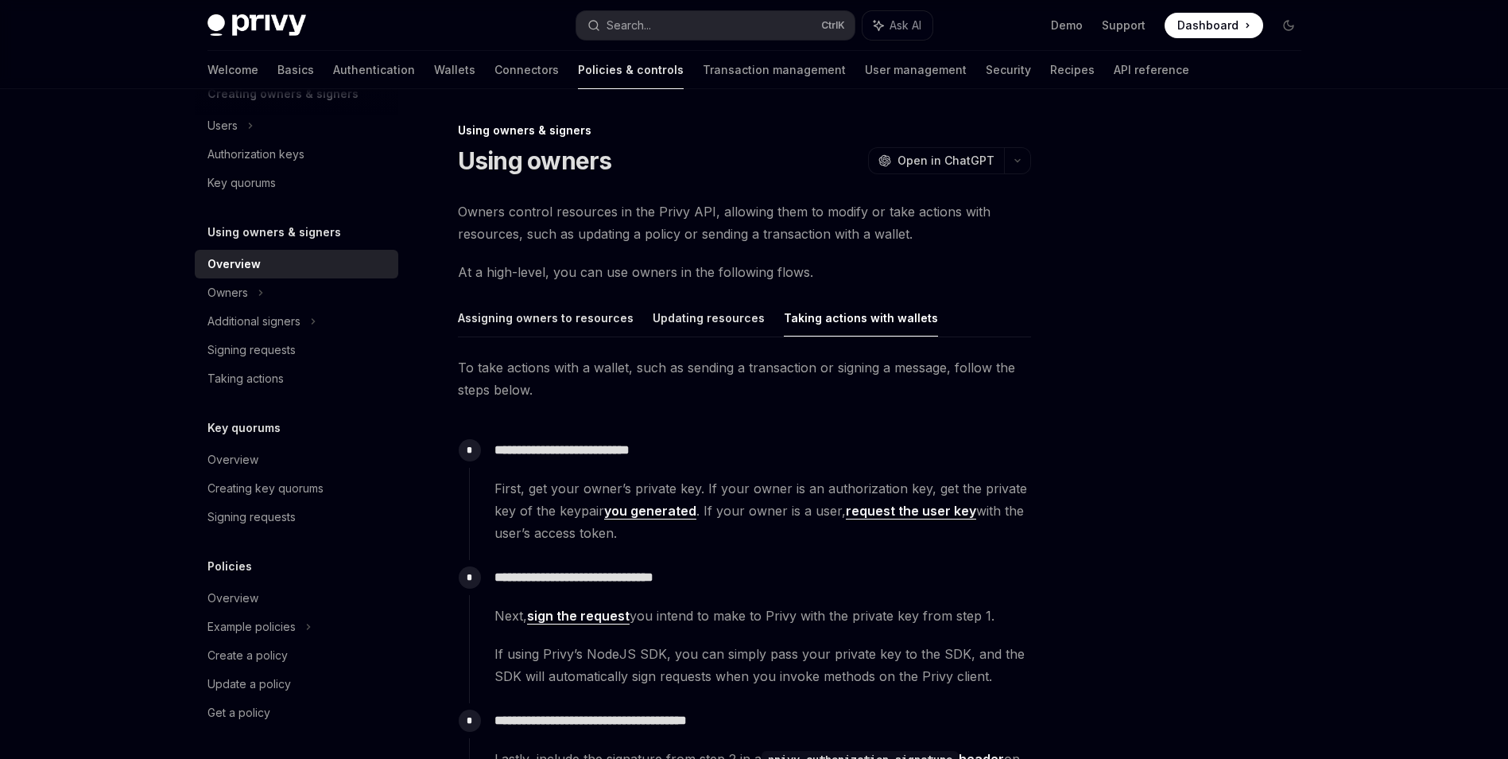
click at [523, 351] on div "**********" at bounding box center [744, 615] width 573 height 633
click at [521, 320] on button "Assigning owners to resources" at bounding box center [546, 317] width 176 height 37
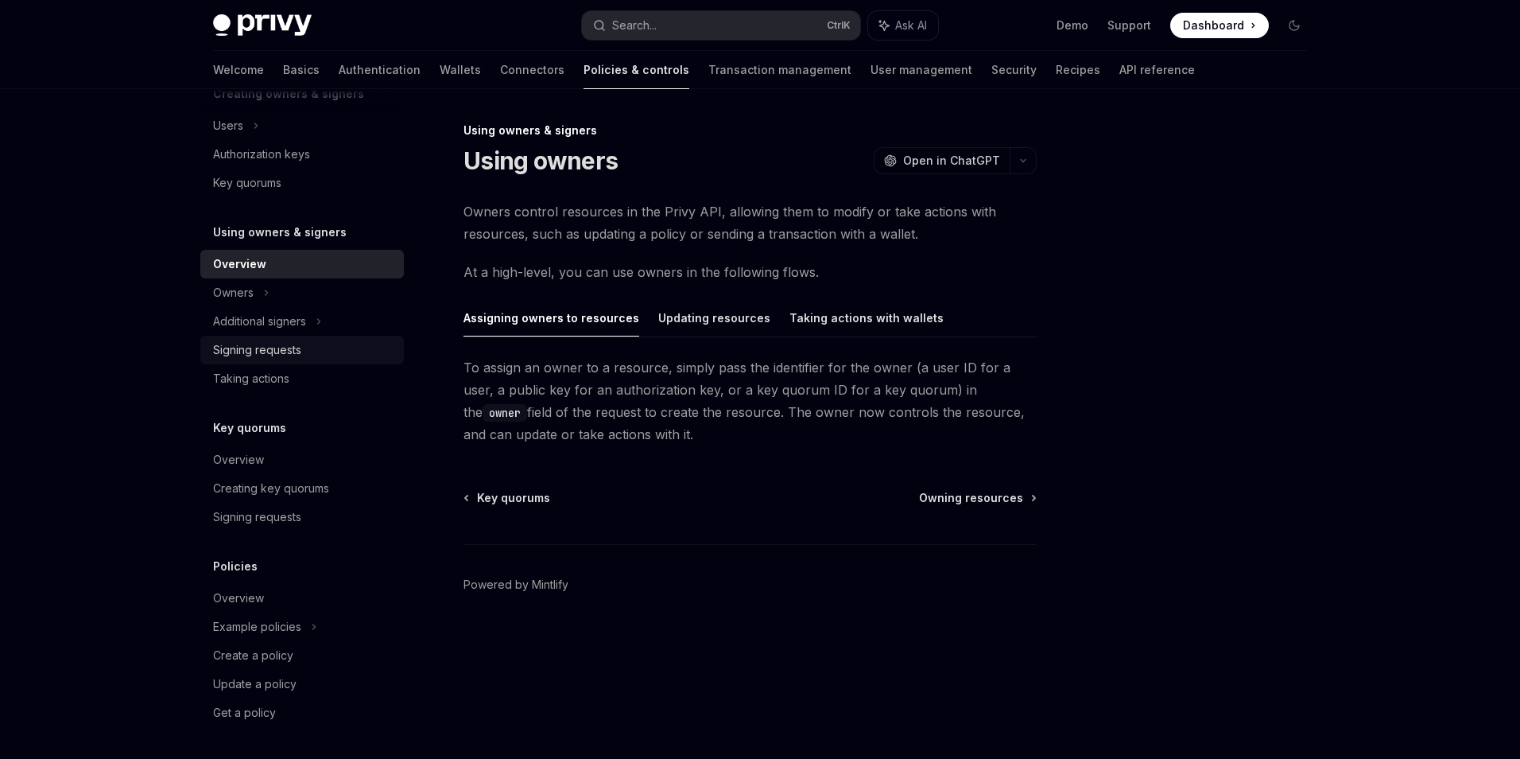
click at [267, 350] on div "Signing requests" at bounding box center [257, 349] width 88 height 19
type textarea "*"
